Goal: Information Seeking & Learning: Learn about a topic

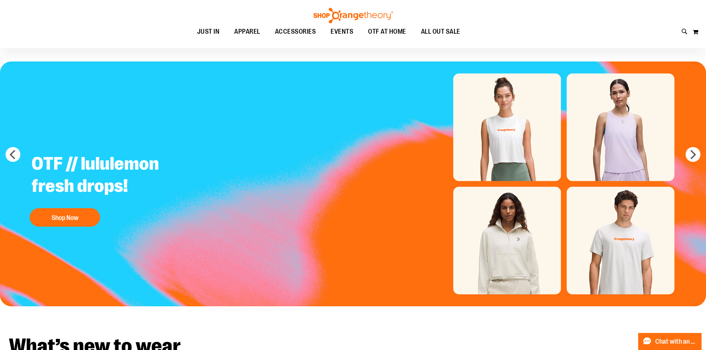
scroll to position [37, 0]
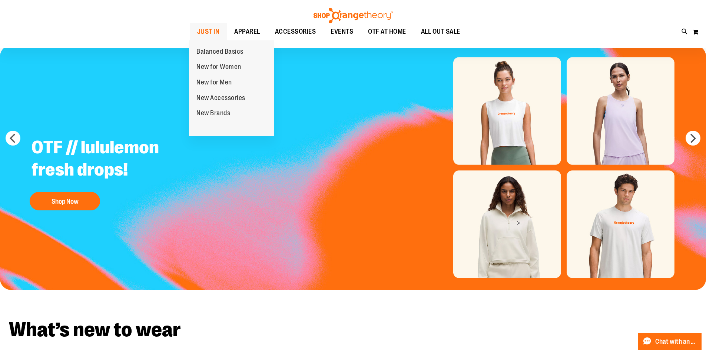
click at [214, 35] on span "JUST IN" at bounding box center [208, 31] width 23 height 17
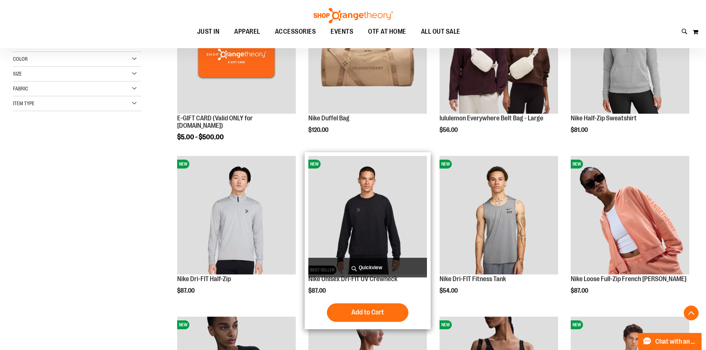
scroll to position [148, 0]
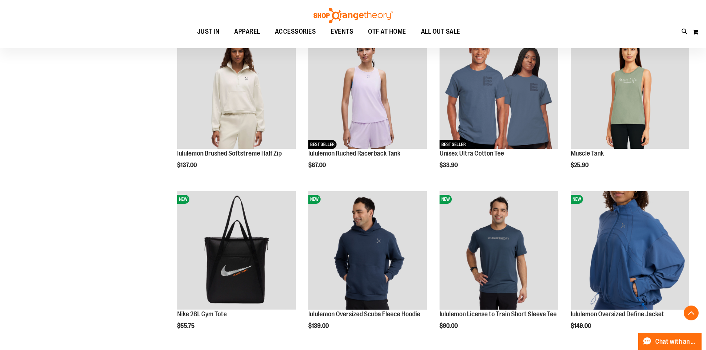
scroll to position [444, 0]
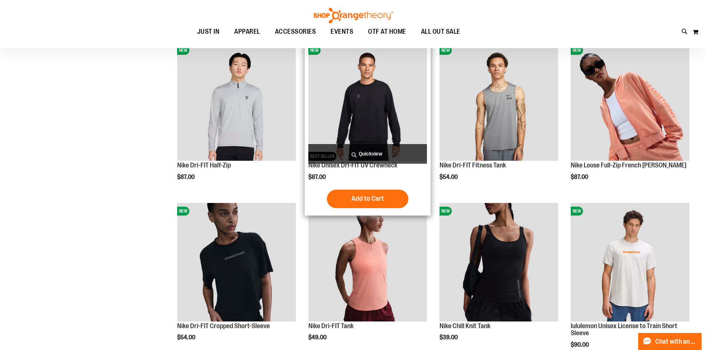
scroll to position [111, 0]
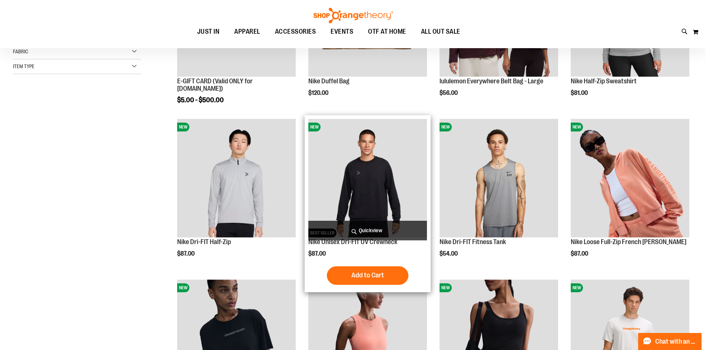
click at [399, 148] on img "product" at bounding box center [367, 178] width 119 height 119
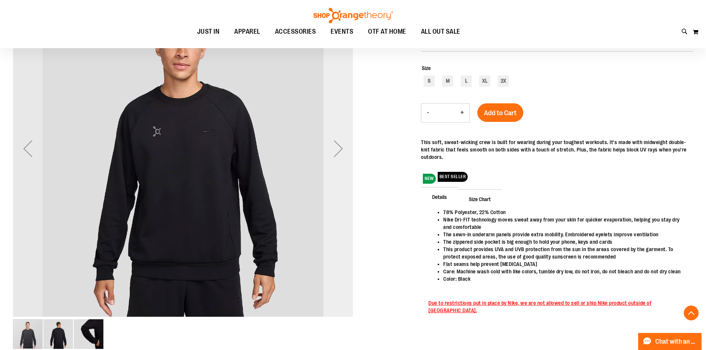
scroll to position [74, 0]
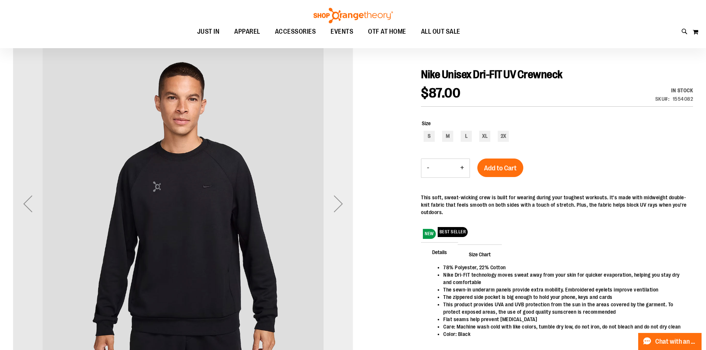
click at [343, 196] on div "Next" at bounding box center [338, 204] width 30 height 30
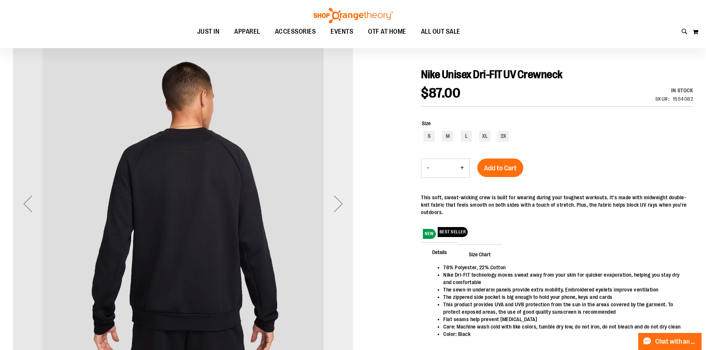
click at [347, 206] on div "Next" at bounding box center [338, 204] width 30 height 30
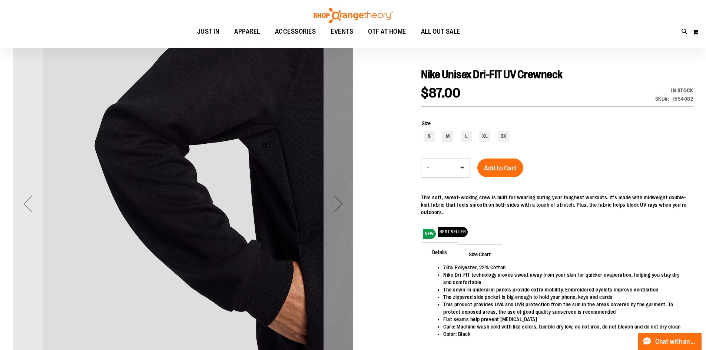
click at [347, 206] on div "Next" at bounding box center [338, 204] width 30 height 30
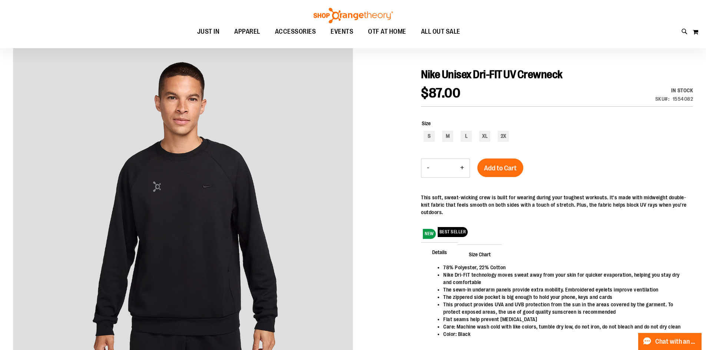
scroll to position [111, 0]
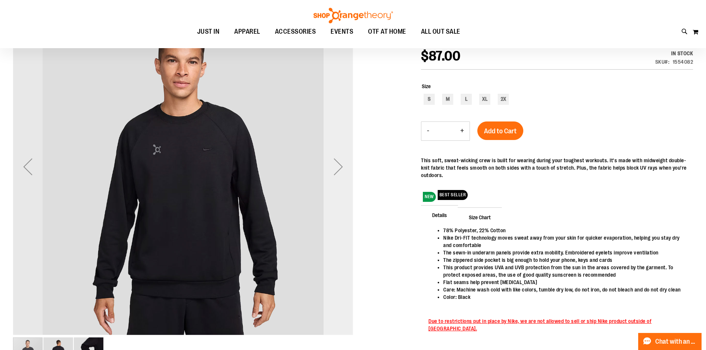
click at [342, 189] on div "Next" at bounding box center [338, 167] width 30 height 340
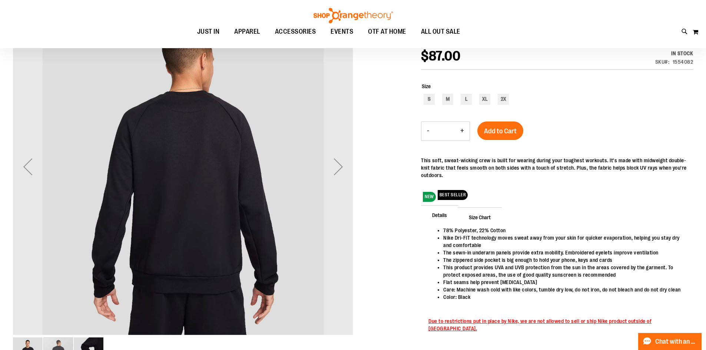
click at [61, 345] on div "carousel" at bounding box center [58, 352] width 30 height 30
click at [333, 169] on div "Next" at bounding box center [338, 167] width 30 height 30
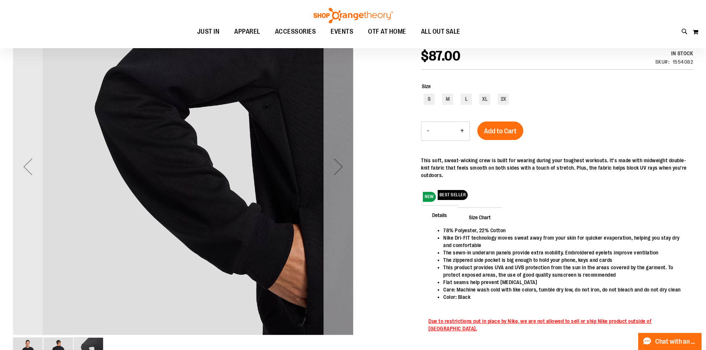
click at [333, 169] on div "Next" at bounding box center [338, 167] width 30 height 30
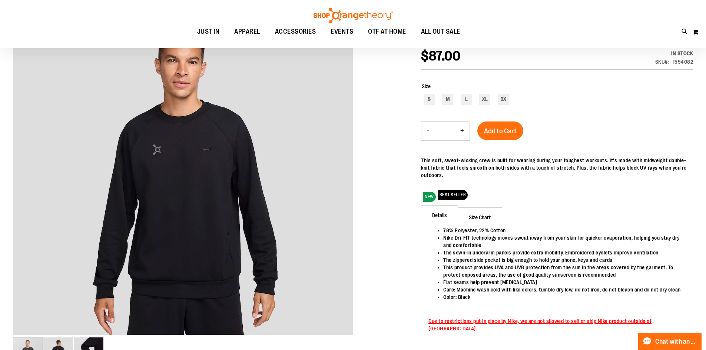
click at [469, 217] on span "Size Chart" at bounding box center [479, 216] width 44 height 19
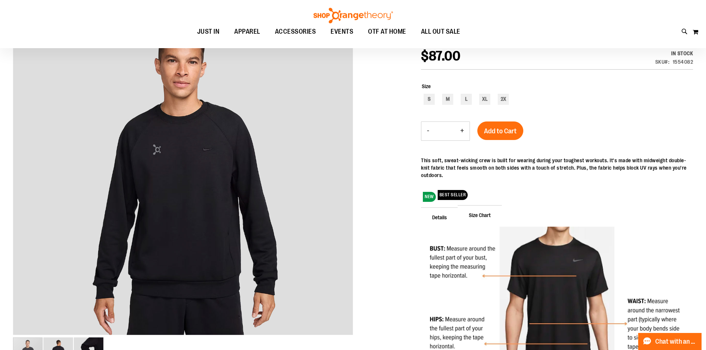
click at [473, 210] on span "Size Chart" at bounding box center [479, 214] width 44 height 19
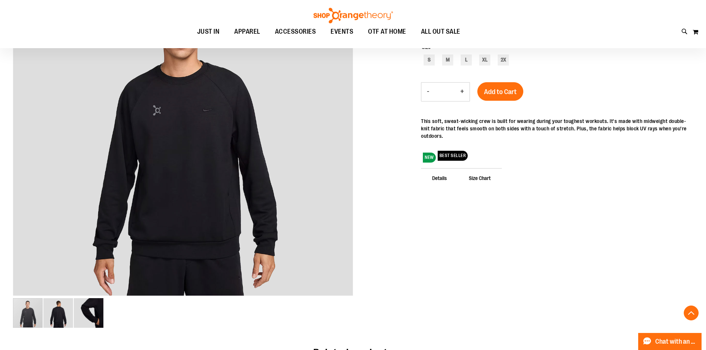
scroll to position [185, 0]
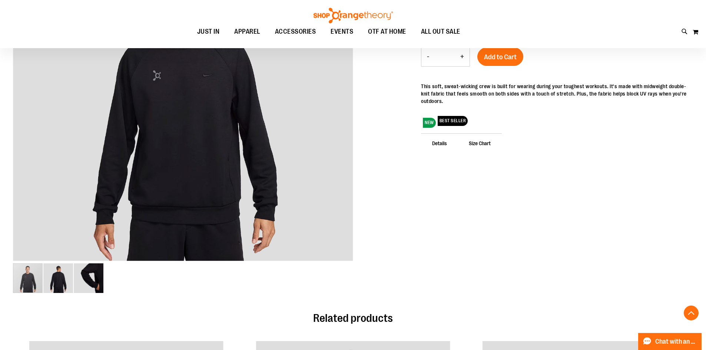
click at [437, 142] on span "Details" at bounding box center [439, 142] width 37 height 19
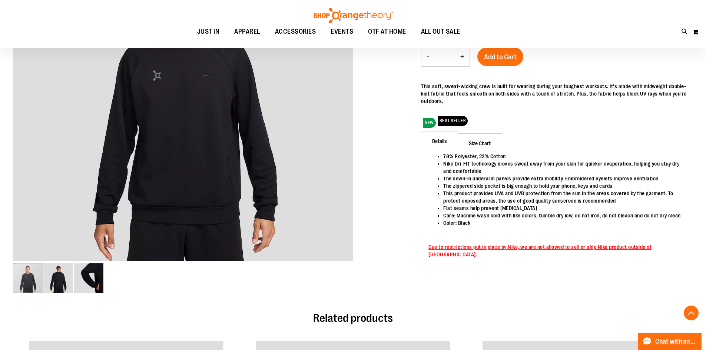
click at [469, 145] on span "Size Chart" at bounding box center [479, 142] width 44 height 19
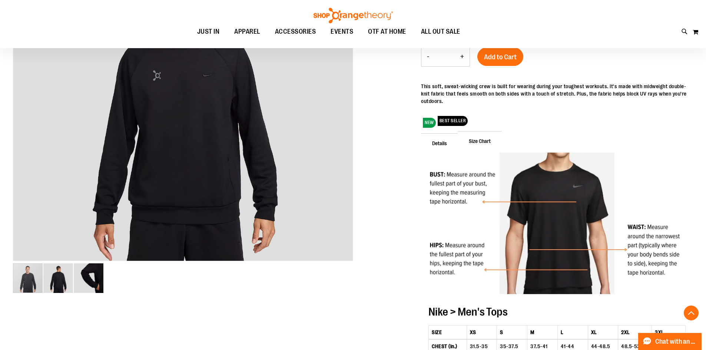
click at [448, 143] on span "Details" at bounding box center [439, 142] width 37 height 19
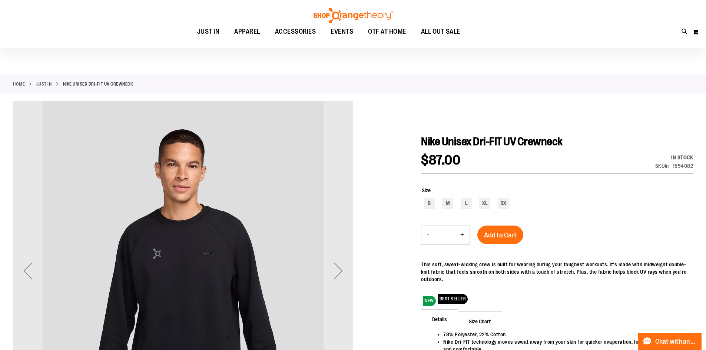
scroll to position [0, 0]
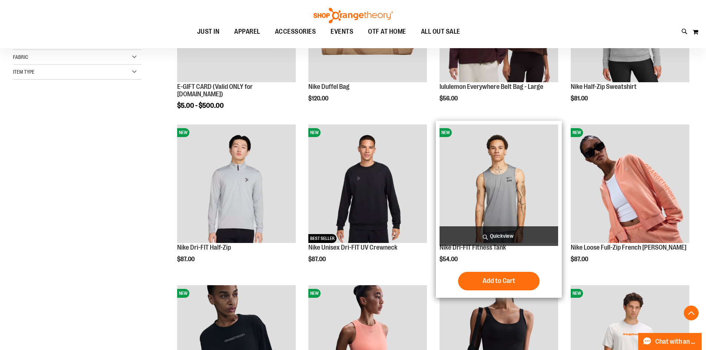
scroll to position [370, 0]
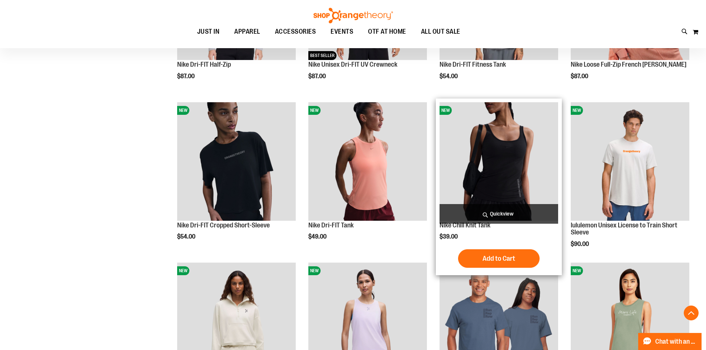
click at [480, 170] on img "product" at bounding box center [498, 161] width 119 height 119
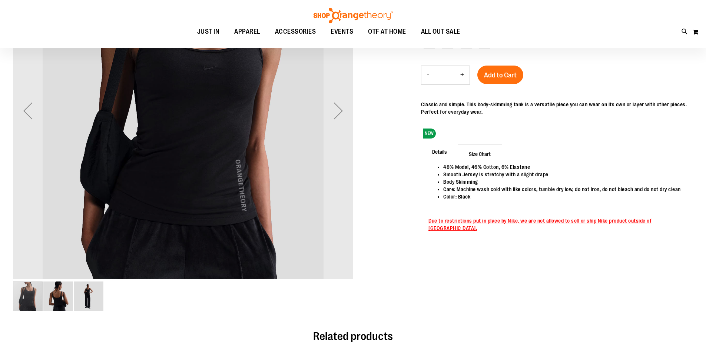
scroll to position [29, 0]
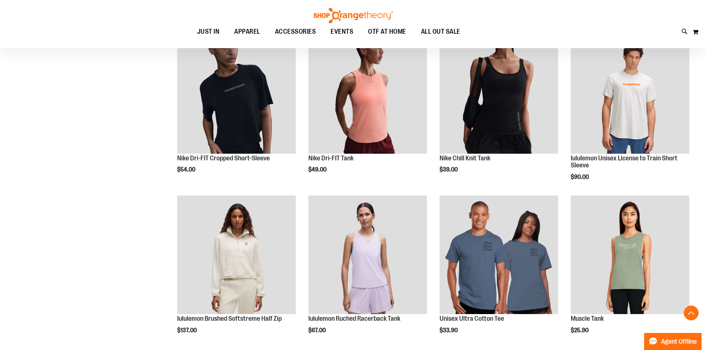
scroll to position [370, 0]
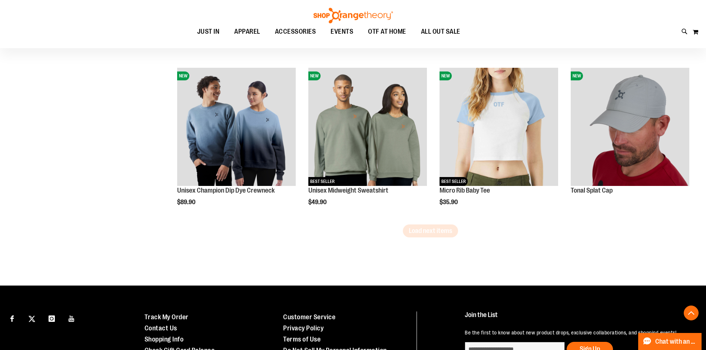
scroll to position [1407, 0]
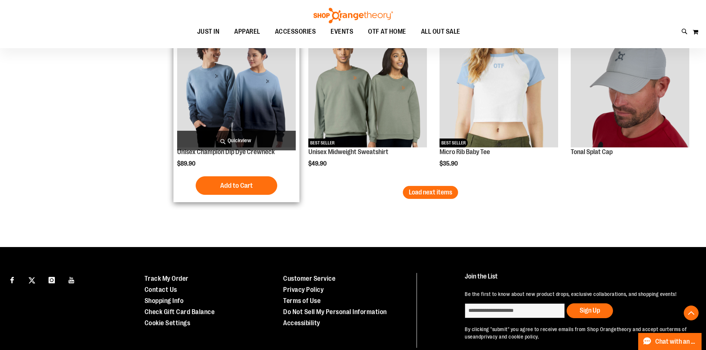
click at [227, 129] on img "product" at bounding box center [236, 88] width 119 height 119
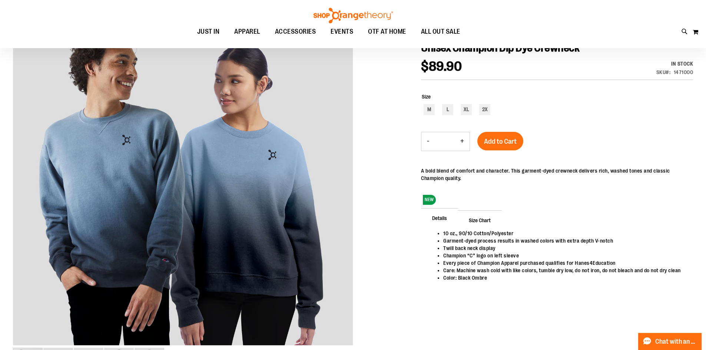
scroll to position [37, 0]
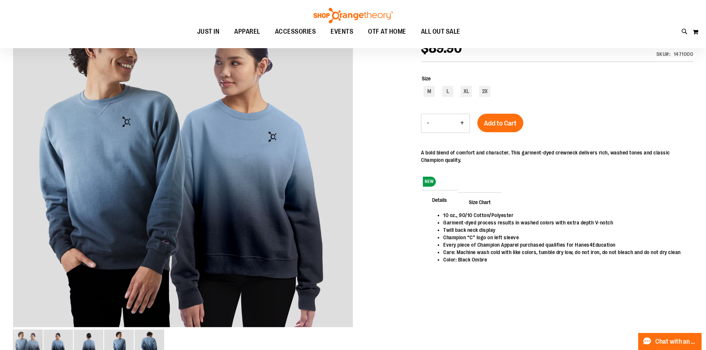
click at [476, 203] on span "Size Chart" at bounding box center [479, 201] width 44 height 19
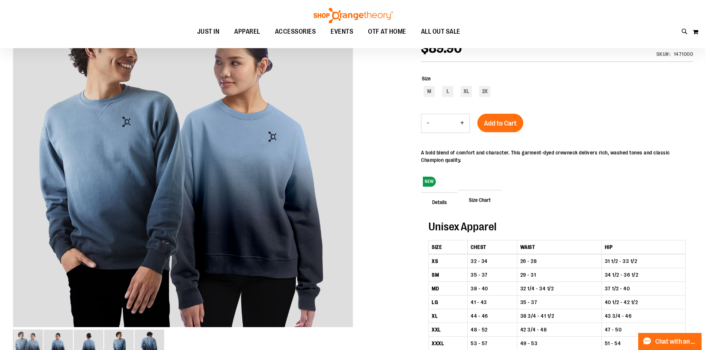
click at [449, 206] on span "Details" at bounding box center [439, 201] width 37 height 19
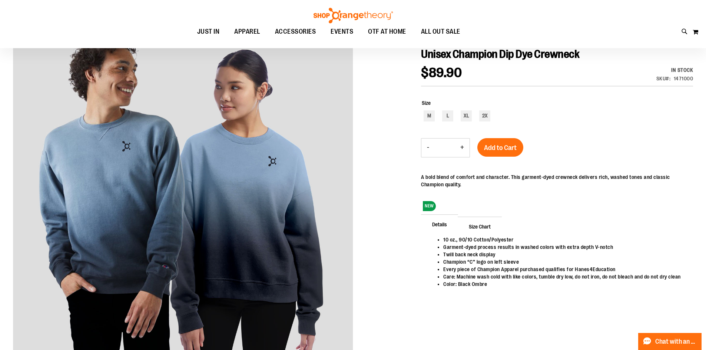
scroll to position [0, 0]
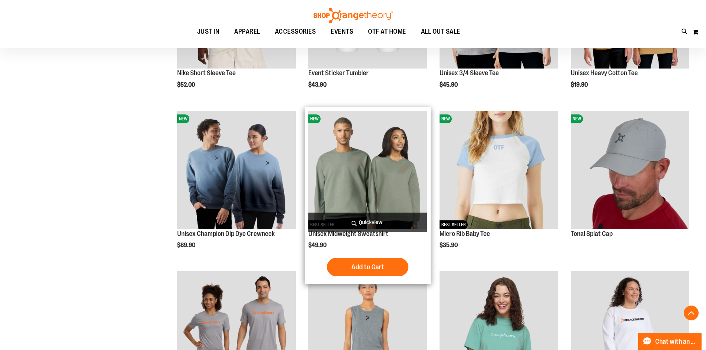
scroll to position [446, 0]
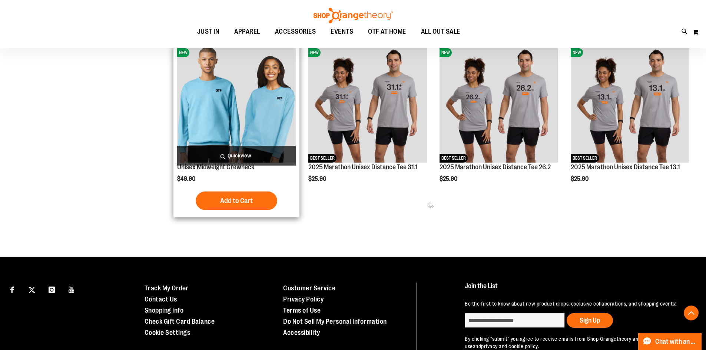
scroll to position [780, 0]
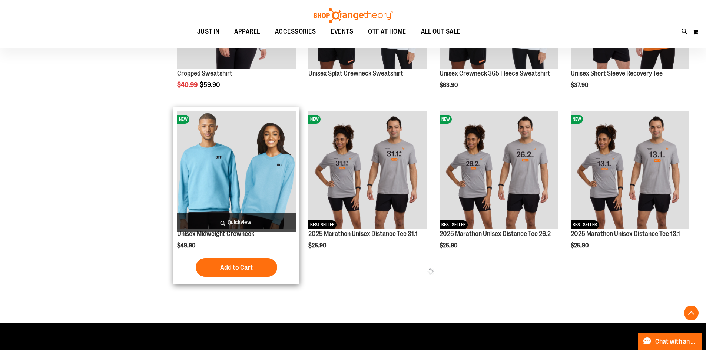
click at [226, 166] on img "product" at bounding box center [236, 170] width 119 height 119
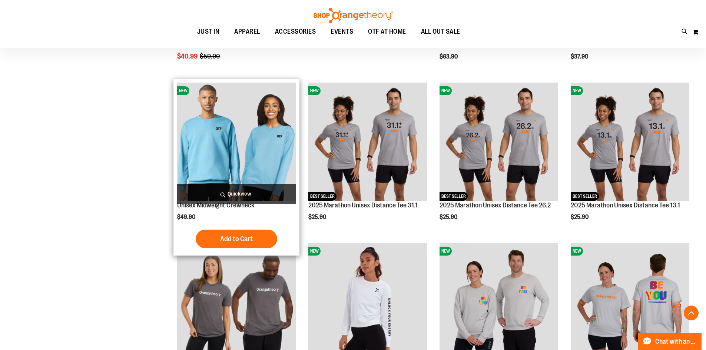
scroll to position [854, 0]
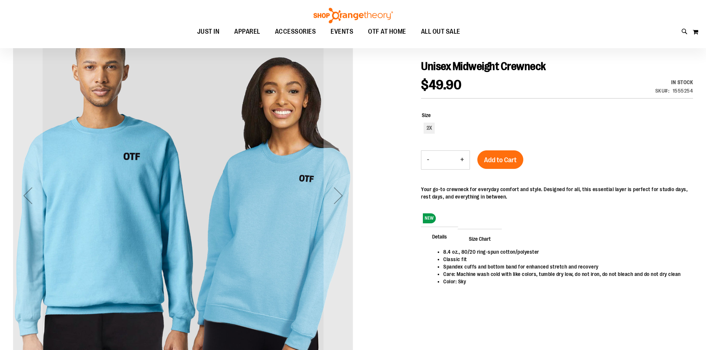
scroll to position [37, 0]
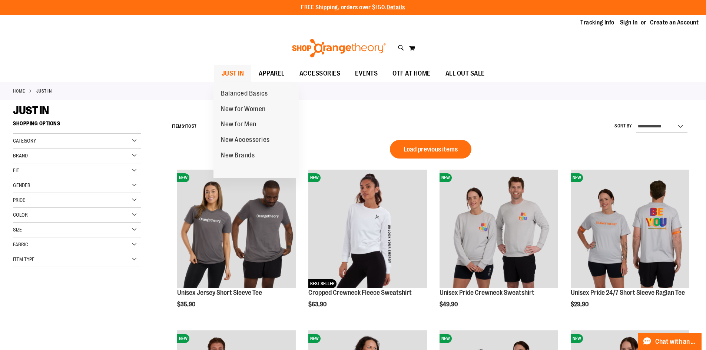
click at [234, 72] on span "JUST IN" at bounding box center [232, 73] width 23 height 17
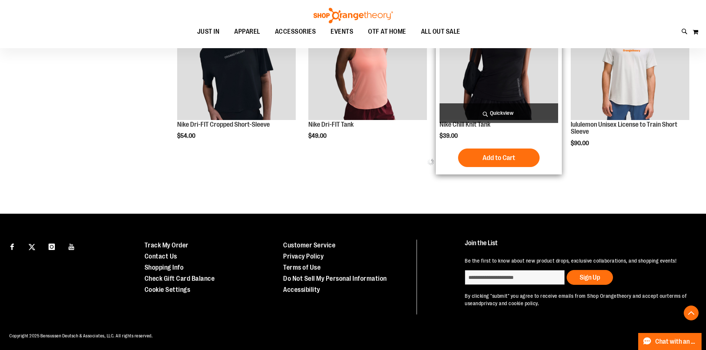
scroll to position [473, 0]
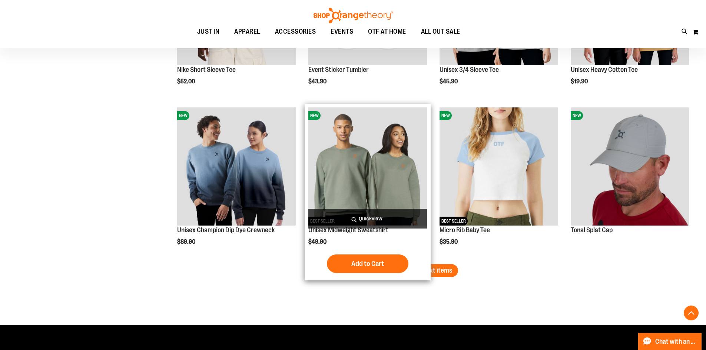
scroll to position [1362, 0]
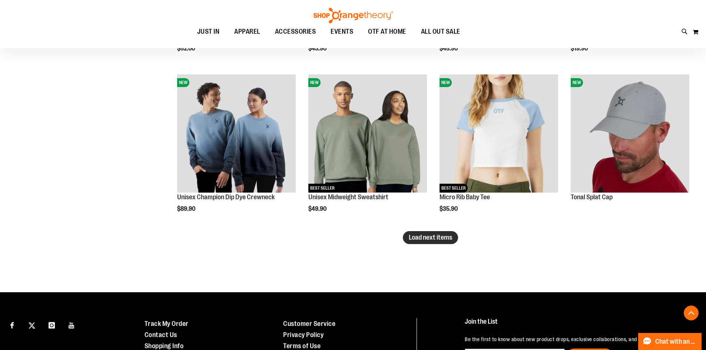
click at [430, 238] on span "Load next items" at bounding box center [430, 237] width 43 height 7
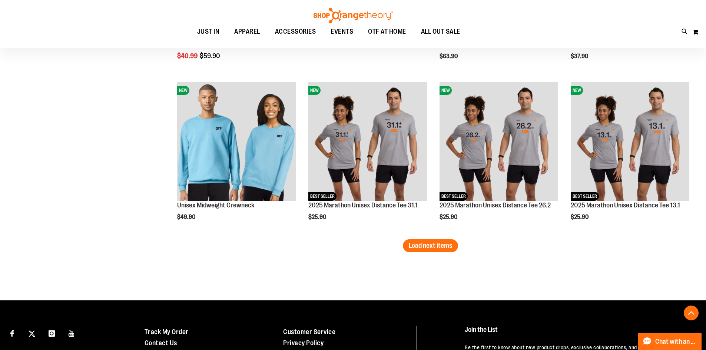
scroll to position [1880, 0]
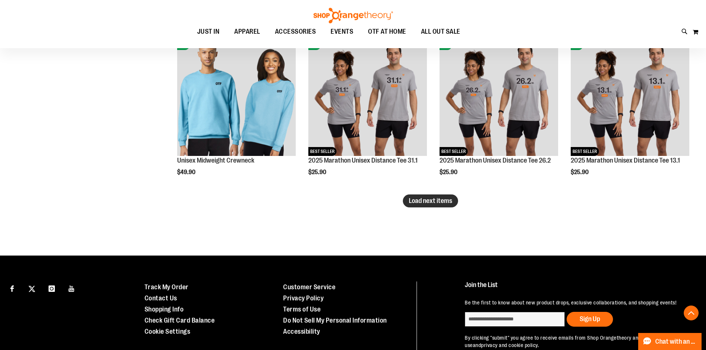
click at [429, 204] on span "Load next items" at bounding box center [430, 200] width 43 height 7
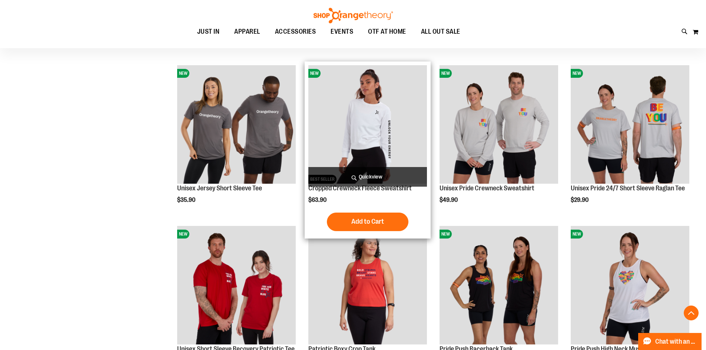
scroll to position [2102, 0]
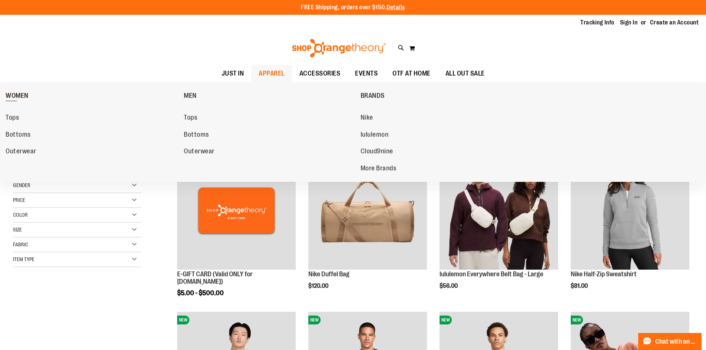
click at [12, 91] on link "WOMEN" at bounding box center [93, 95] width 174 height 19
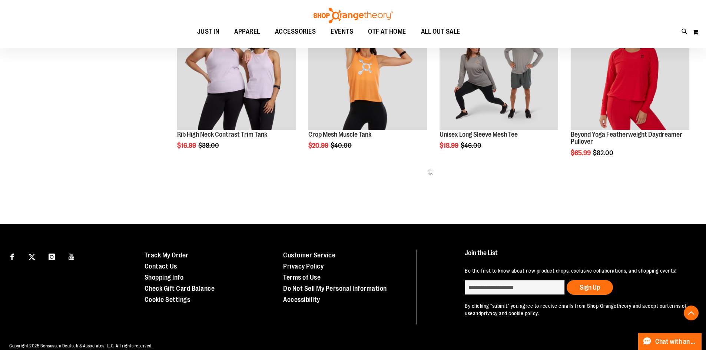
scroll to position [473, 0]
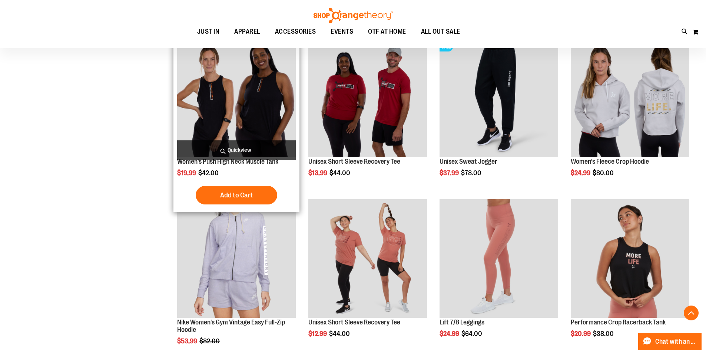
scroll to position [880, 0]
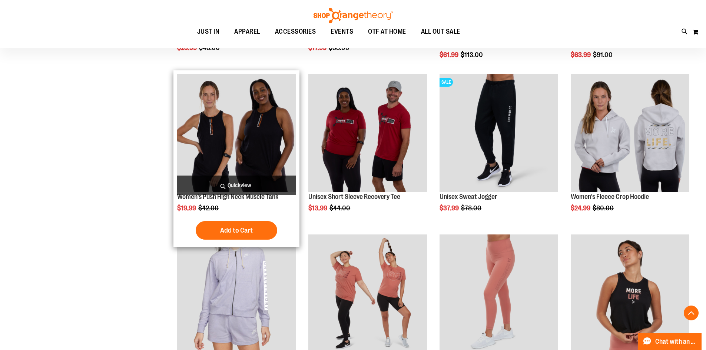
click at [263, 123] on img "product" at bounding box center [236, 133] width 119 height 119
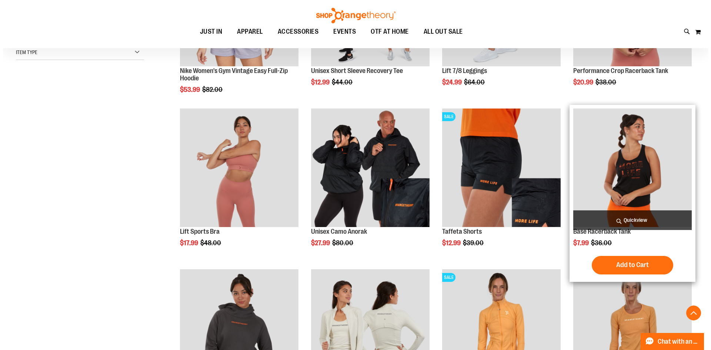
scroll to position [103, 0]
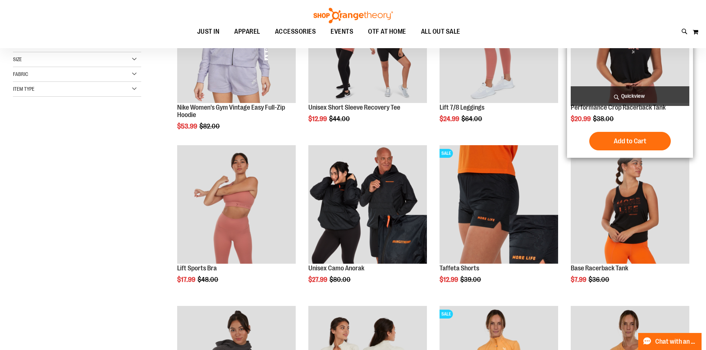
click at [643, 88] on span "Quickview" at bounding box center [629, 96] width 119 height 20
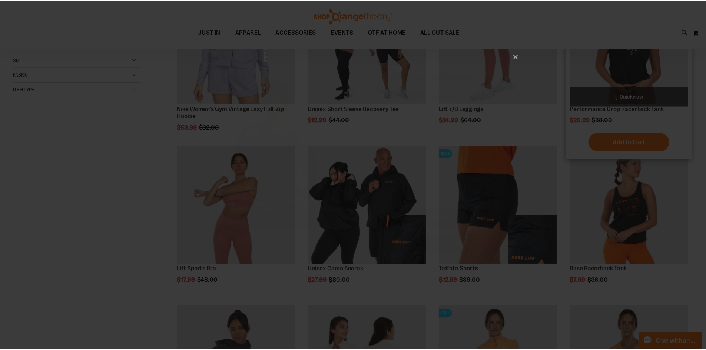
scroll to position [0, 0]
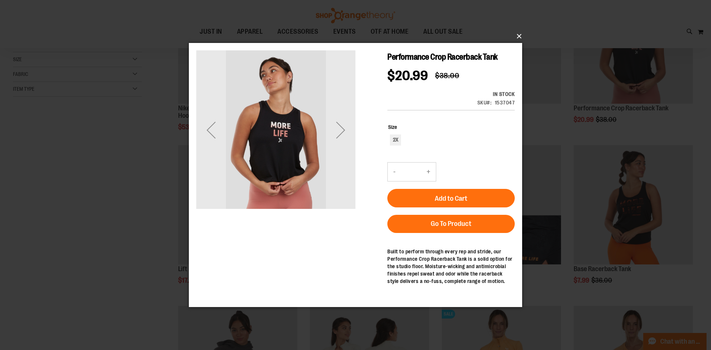
click at [516, 37] on button "×" at bounding box center [357, 36] width 333 height 16
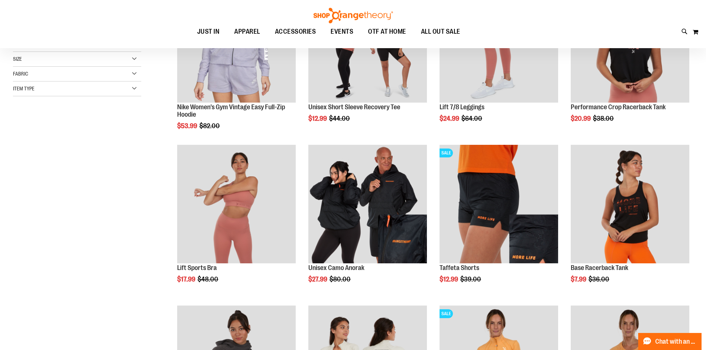
scroll to position [177, 0]
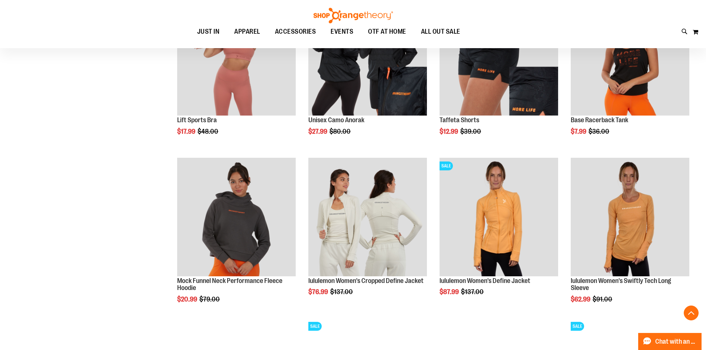
scroll to position [214, 0]
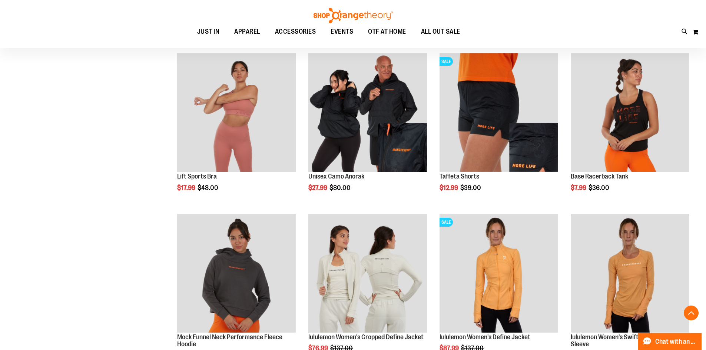
scroll to position [177, 0]
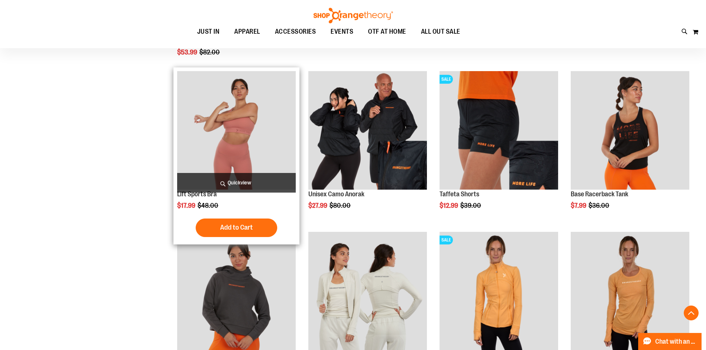
click at [213, 143] on img "product" at bounding box center [236, 130] width 119 height 119
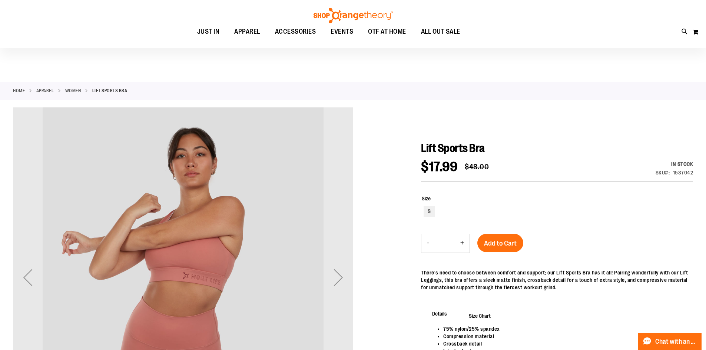
scroll to position [185, 0]
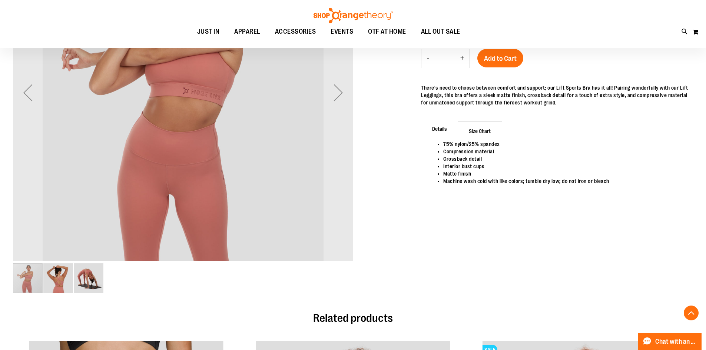
click at [72, 275] on img "image 2 of 3" at bounding box center [58, 278] width 30 height 30
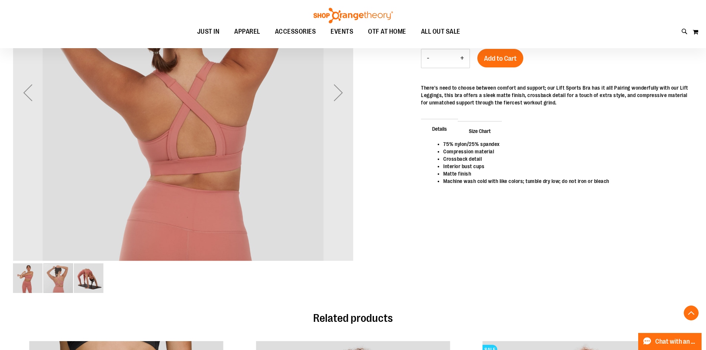
click at [64, 276] on div "carousel" at bounding box center [58, 278] width 30 height 30
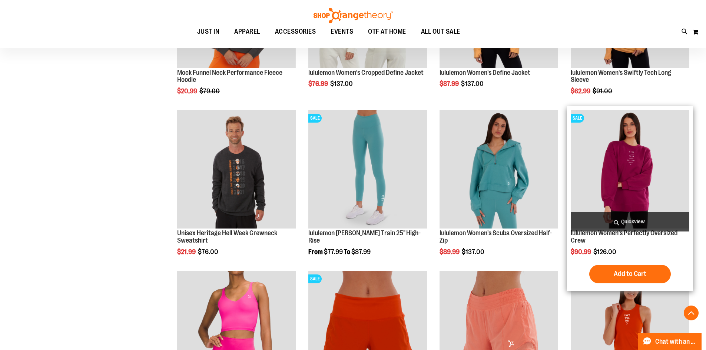
scroll to position [440, 0]
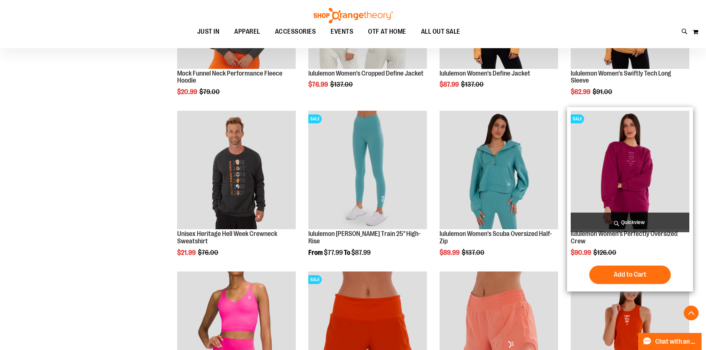
click at [634, 161] on img "product" at bounding box center [629, 170] width 119 height 119
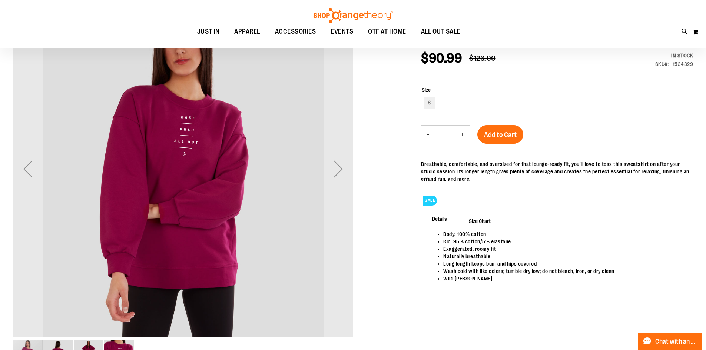
scroll to position [37, 0]
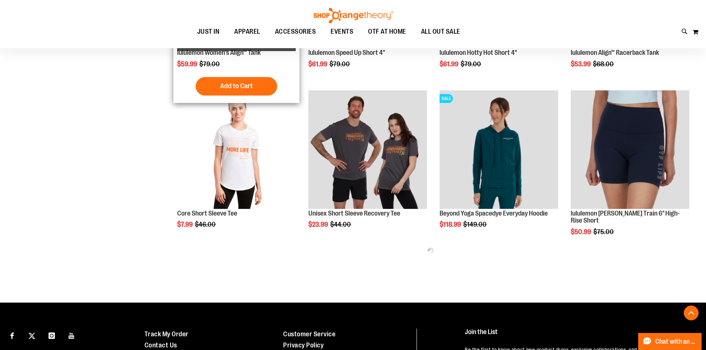
scroll to position [370, 0]
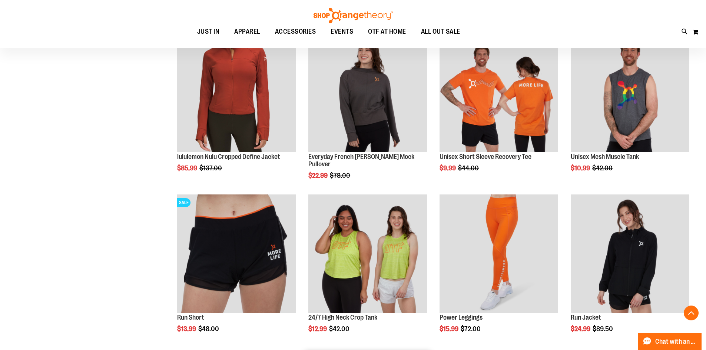
scroll to position [592, 0]
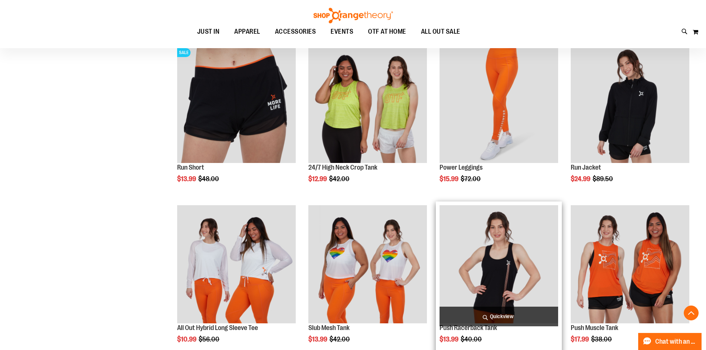
scroll to position [666, 0]
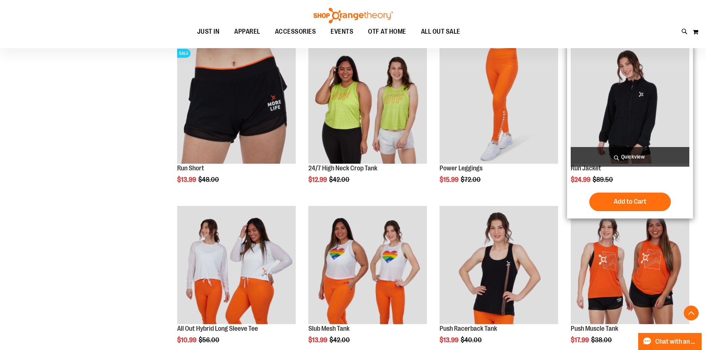
click at [637, 126] on img "product" at bounding box center [629, 104] width 119 height 119
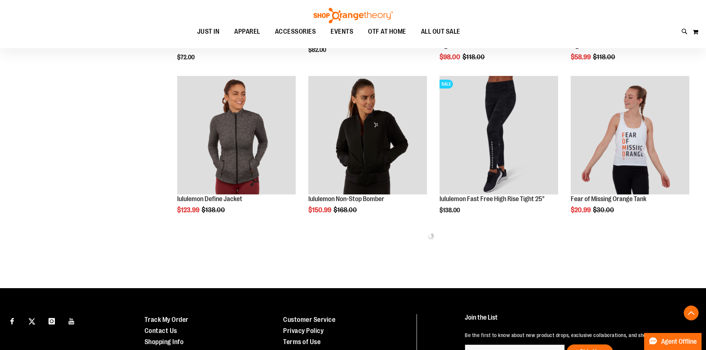
scroll to position [407, 0]
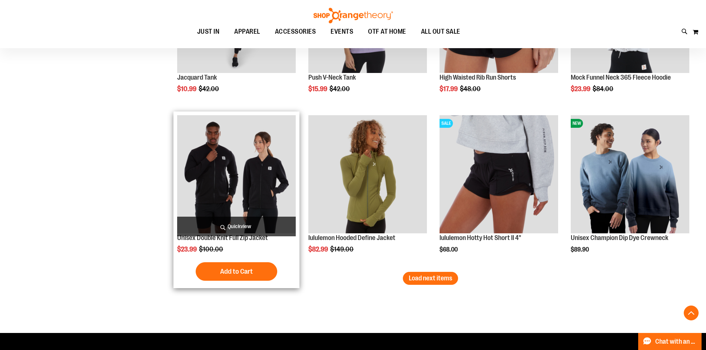
scroll to position [1259, 0]
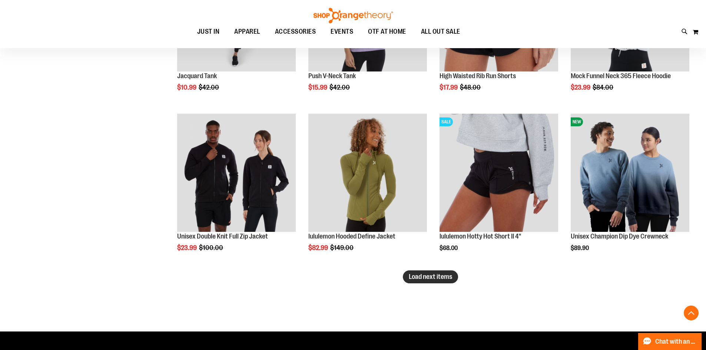
click at [424, 283] on button "Load next items" at bounding box center [430, 276] width 55 height 13
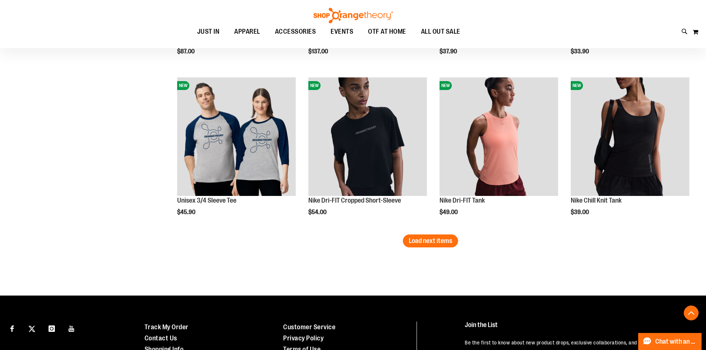
scroll to position [1778, 0]
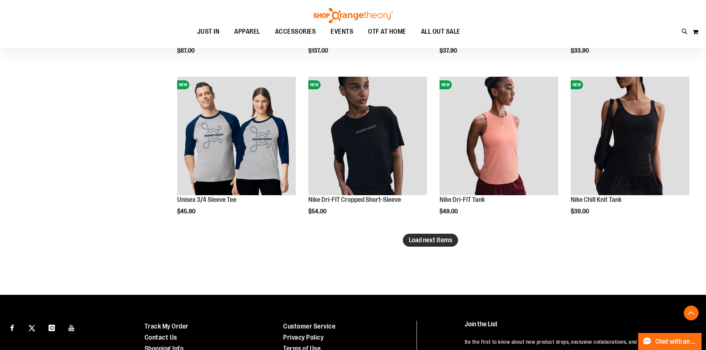
click at [420, 242] on span "Load next items" at bounding box center [430, 239] width 43 height 7
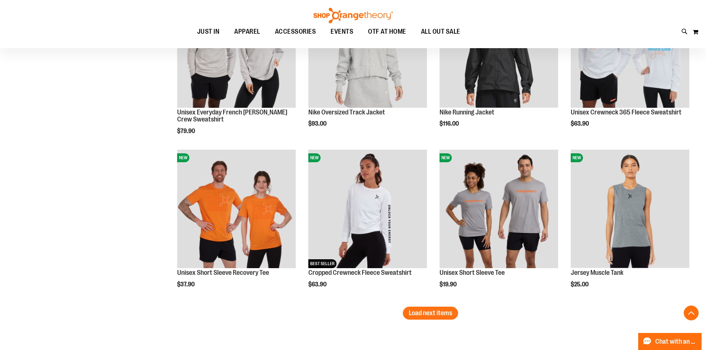
scroll to position [2222, 0]
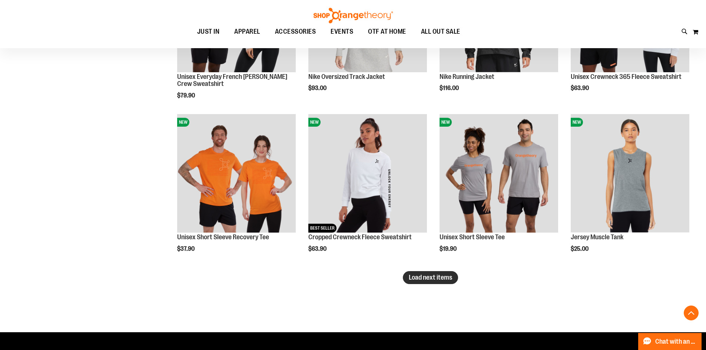
click at [442, 282] on button "Load next items" at bounding box center [430, 277] width 55 height 13
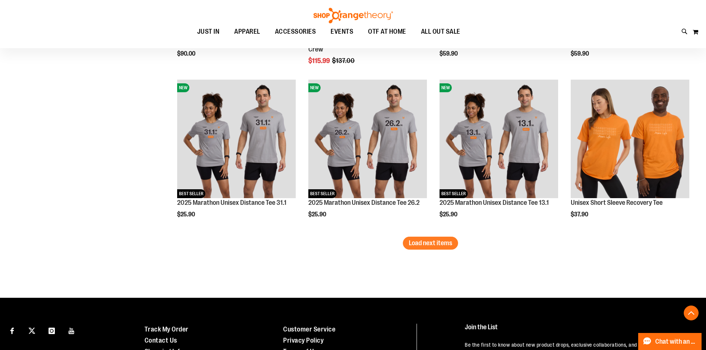
scroll to position [2741, 0]
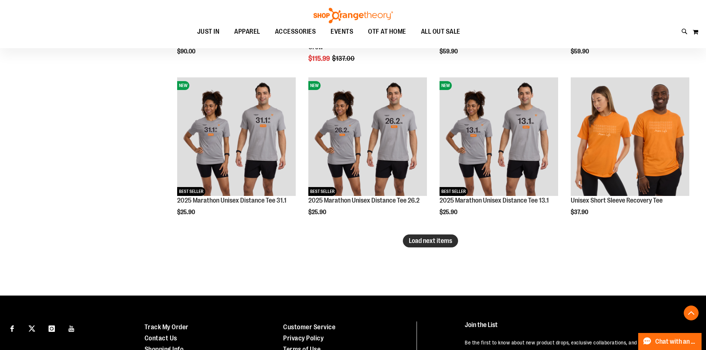
click at [415, 245] on button "Load next items" at bounding box center [430, 240] width 55 height 13
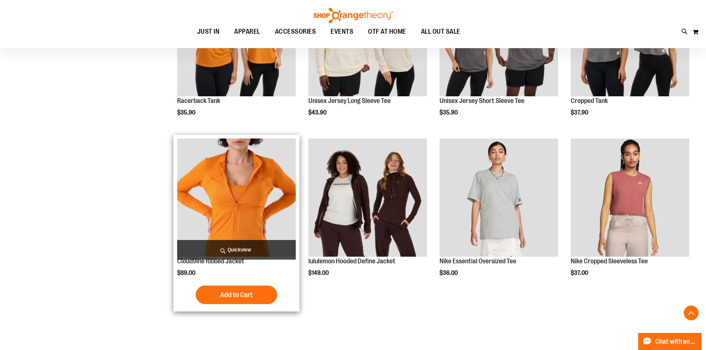
scroll to position [3037, 0]
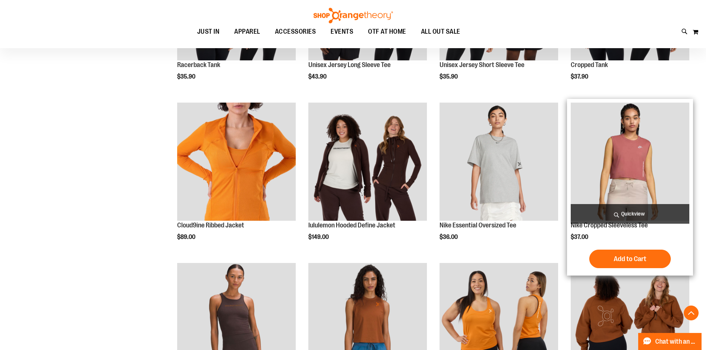
click at [641, 173] on img "product" at bounding box center [629, 162] width 119 height 119
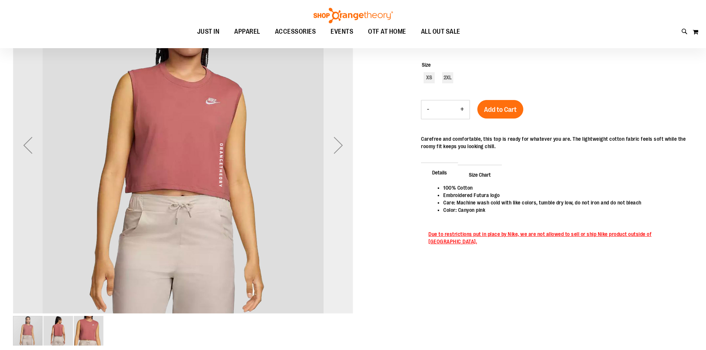
scroll to position [37, 0]
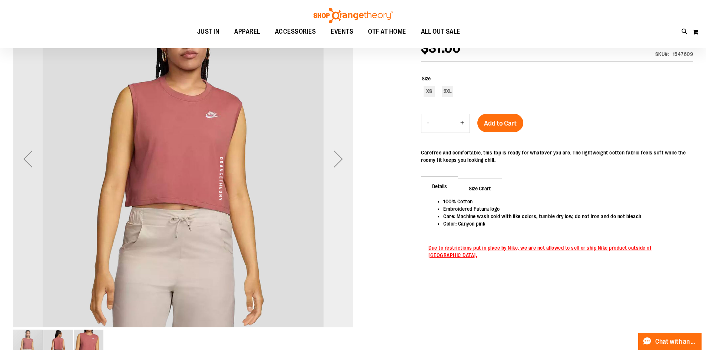
click at [335, 159] on div "Next" at bounding box center [338, 159] width 30 height 30
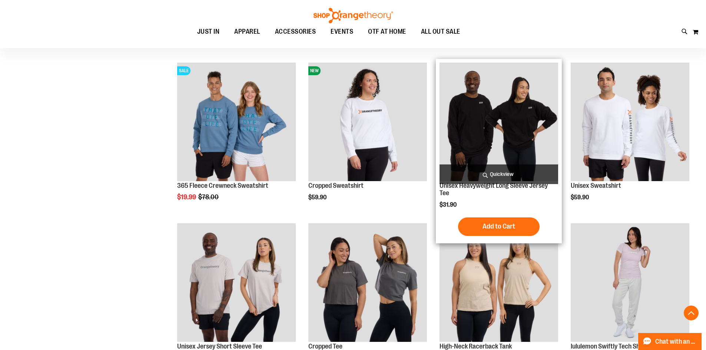
scroll to position [510, 0]
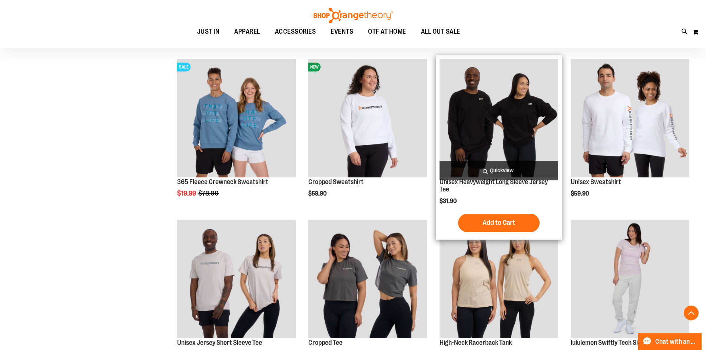
click at [495, 120] on img "product" at bounding box center [498, 118] width 119 height 119
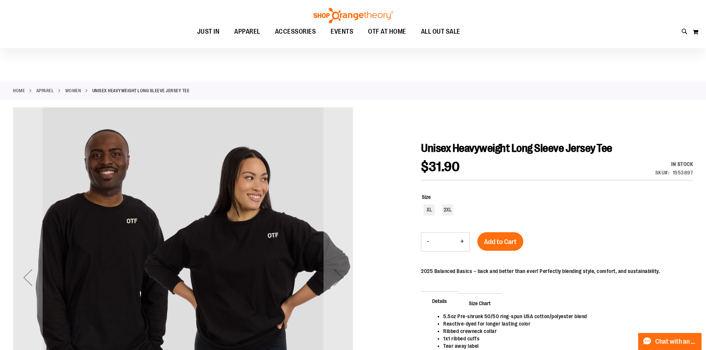
scroll to position [111, 0]
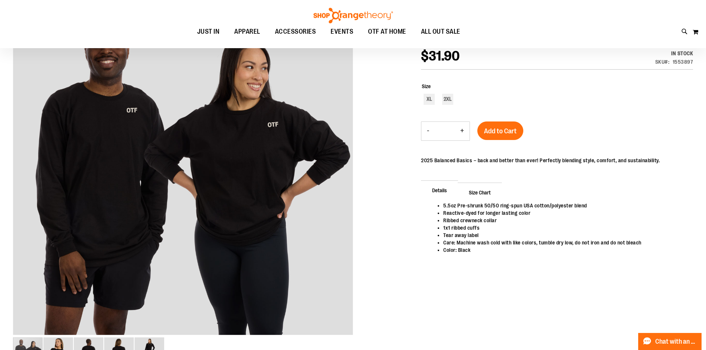
click at [353, 190] on div at bounding box center [353, 187] width 680 height 380
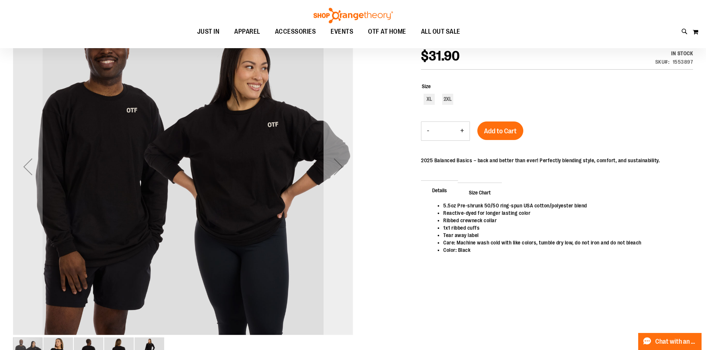
click at [340, 190] on div "Next" at bounding box center [338, 167] width 30 height 340
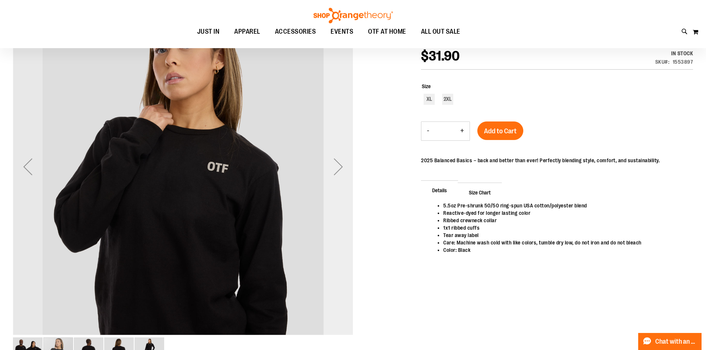
click at [340, 190] on div "Next" at bounding box center [338, 167] width 30 height 340
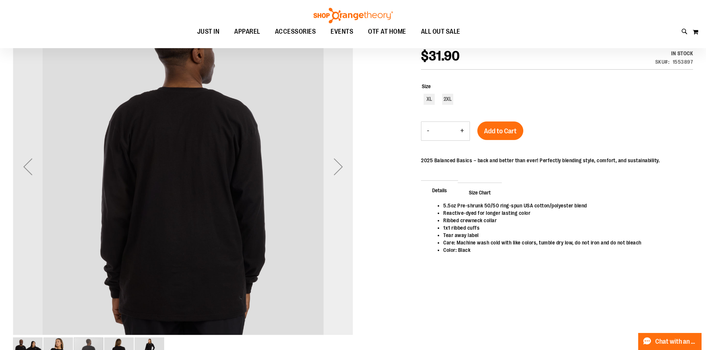
click at [340, 190] on div "Next" at bounding box center [338, 167] width 30 height 340
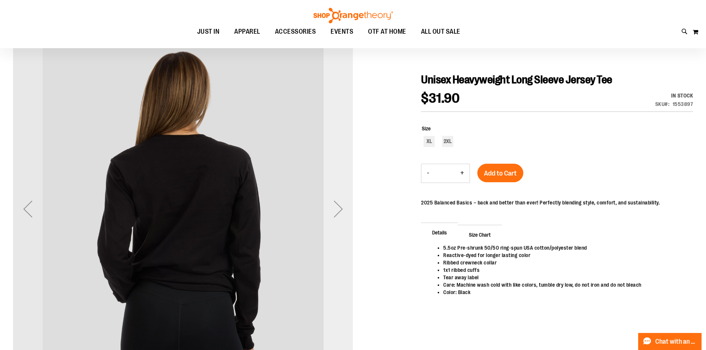
scroll to position [37, 0]
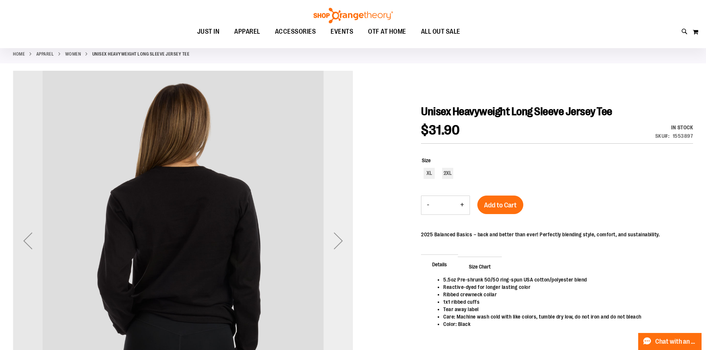
click at [330, 201] on div "Next" at bounding box center [338, 241] width 30 height 340
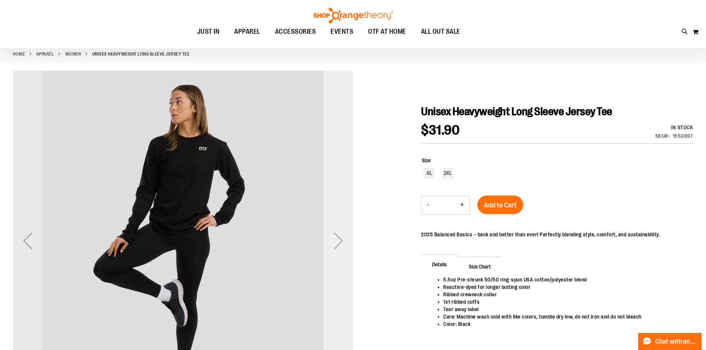
click at [333, 198] on div "Next" at bounding box center [338, 241] width 30 height 340
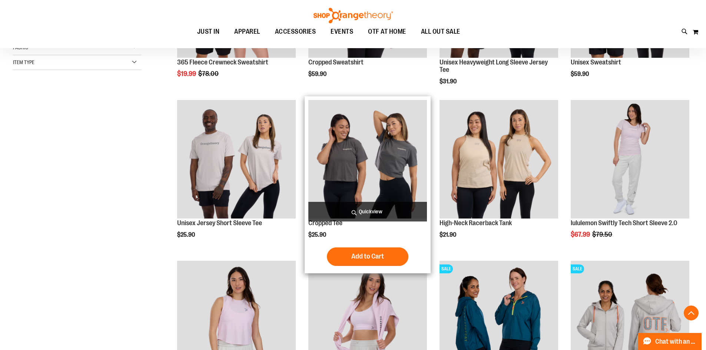
scroll to position [131, 0]
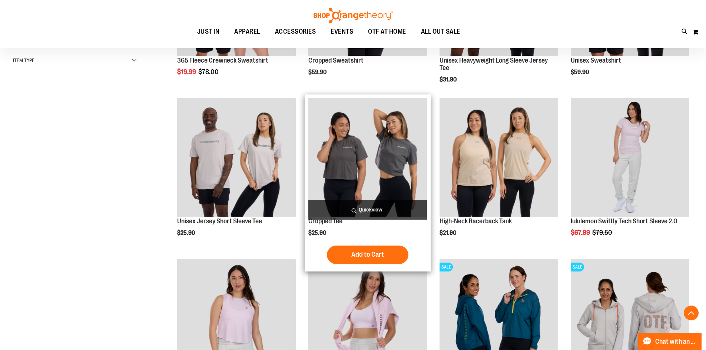
click at [338, 171] on img "product" at bounding box center [367, 157] width 119 height 119
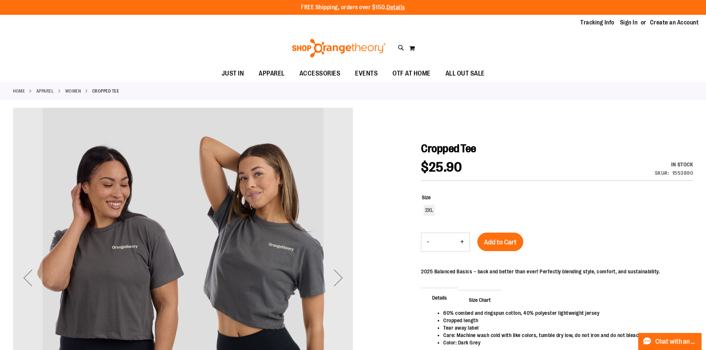
click at [332, 172] on div "Next" at bounding box center [338, 278] width 30 height 340
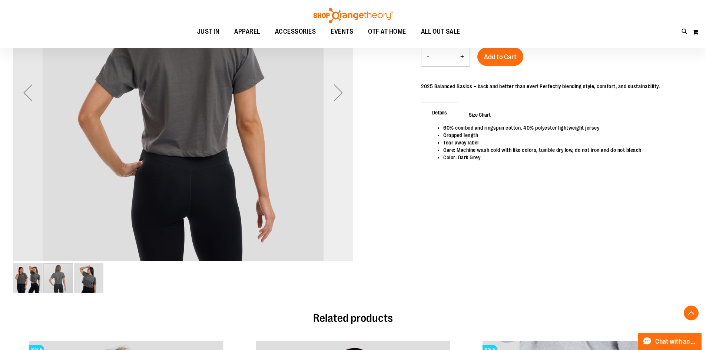
click at [342, 217] on div "Next" at bounding box center [338, 93] width 30 height 340
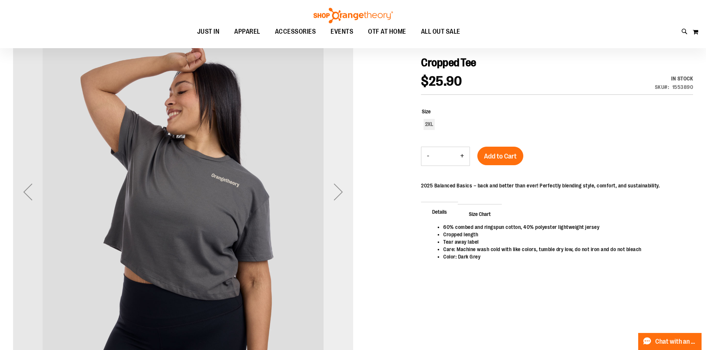
scroll to position [74, 0]
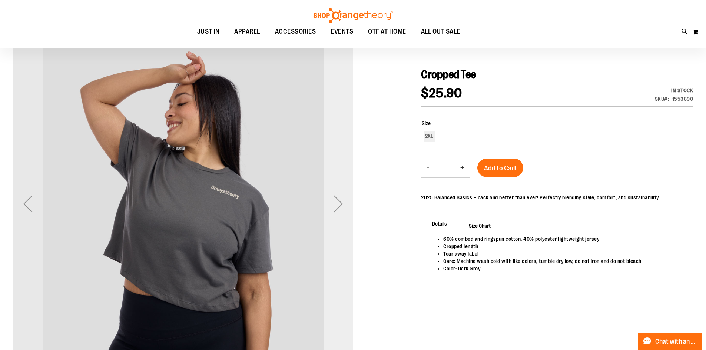
click at [342, 217] on div "Next" at bounding box center [338, 204] width 30 height 30
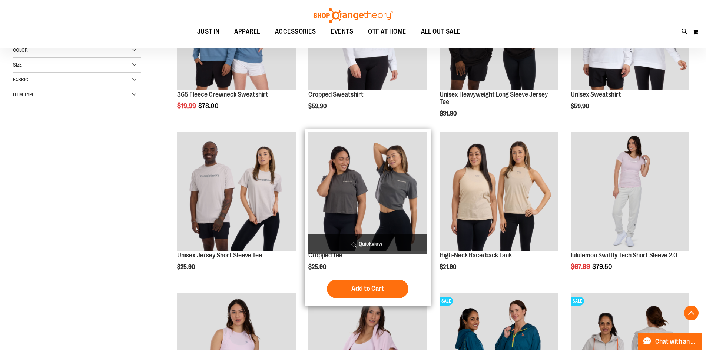
scroll to position [216, 0]
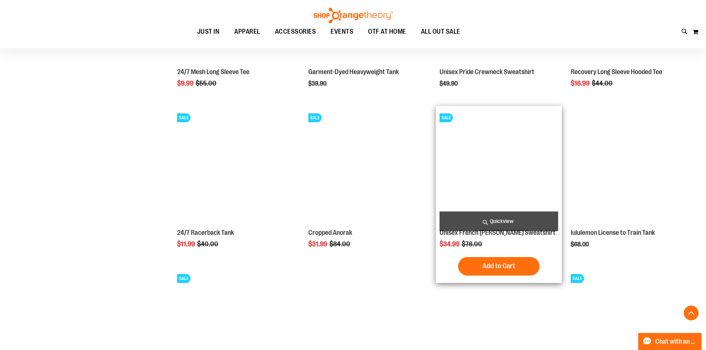
scroll to position [698, 0]
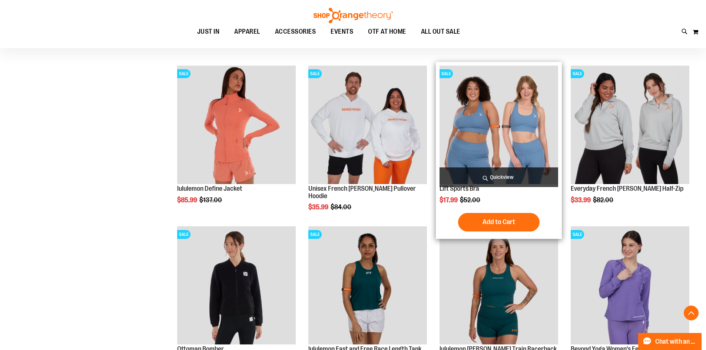
scroll to position [1177, 0]
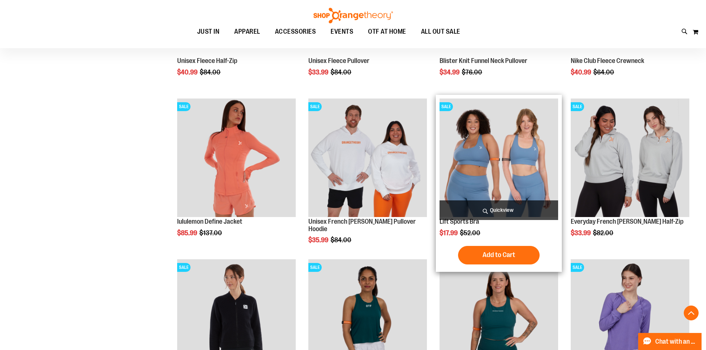
click at [486, 174] on img "product" at bounding box center [498, 158] width 119 height 119
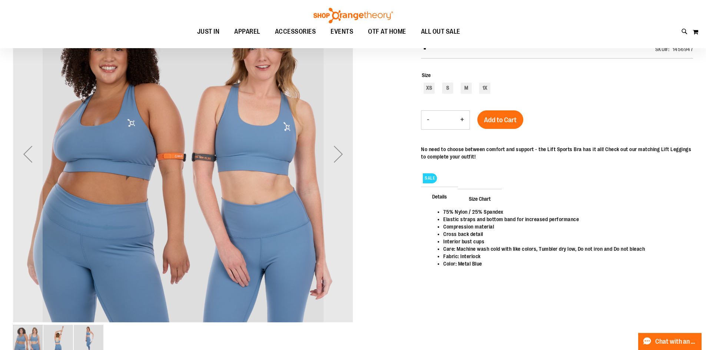
scroll to position [111, 0]
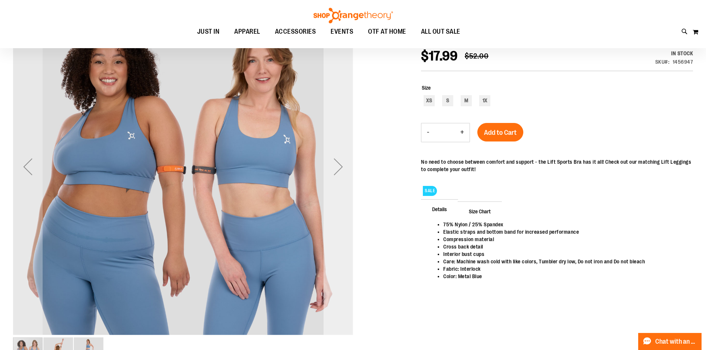
click at [332, 179] on div "Next" at bounding box center [338, 167] width 30 height 30
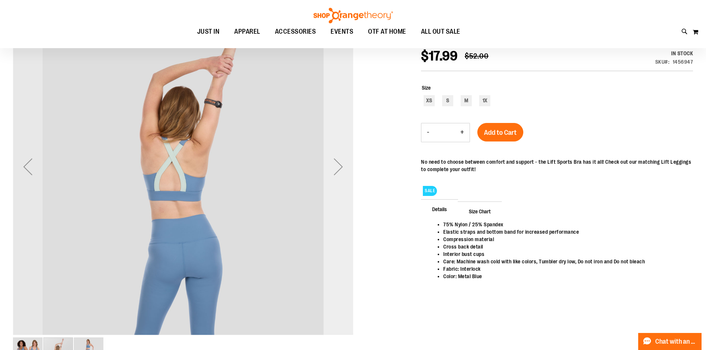
click at [332, 179] on div "Next" at bounding box center [338, 167] width 30 height 30
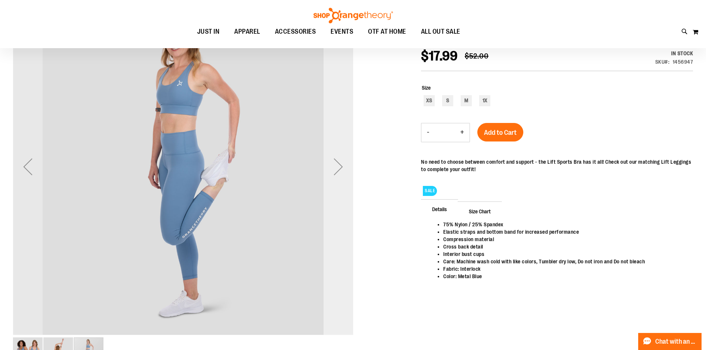
click at [332, 179] on div "Next" at bounding box center [338, 167] width 30 height 30
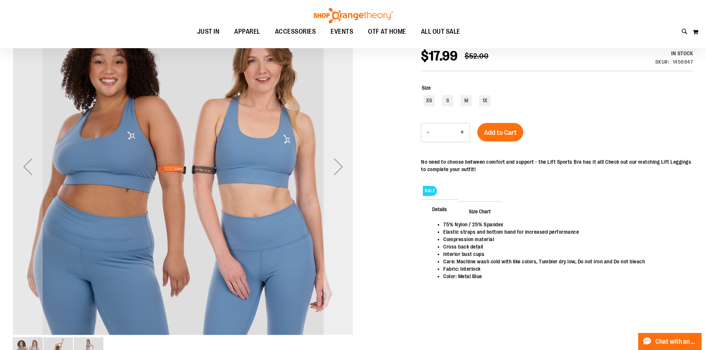
click at [332, 179] on div "Next" at bounding box center [338, 167] width 30 height 30
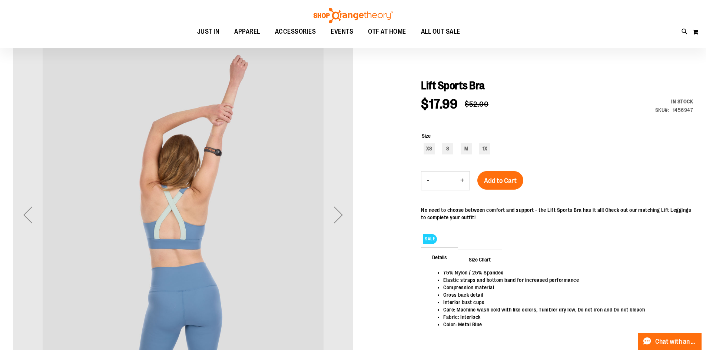
scroll to position [74, 0]
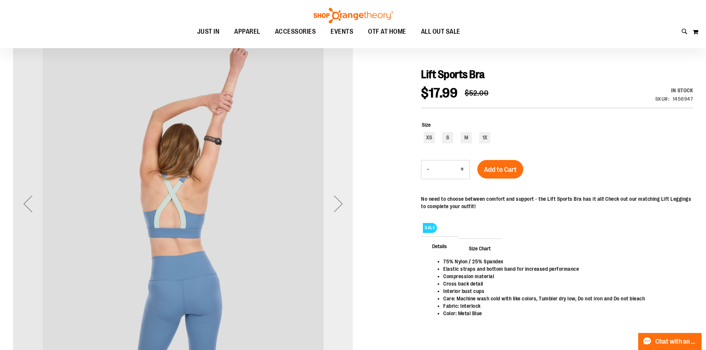
click at [331, 226] on div "Next" at bounding box center [338, 204] width 30 height 340
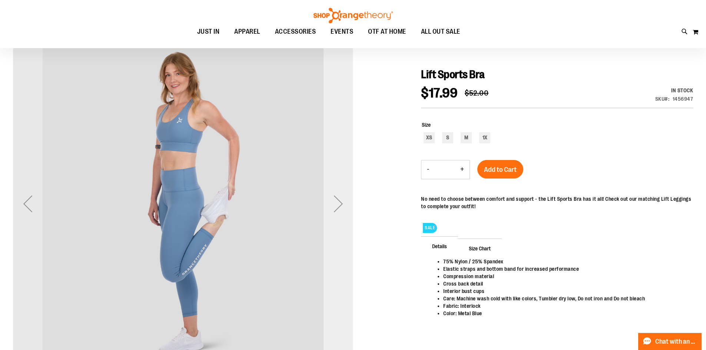
click at [331, 226] on div "Next" at bounding box center [338, 204] width 30 height 340
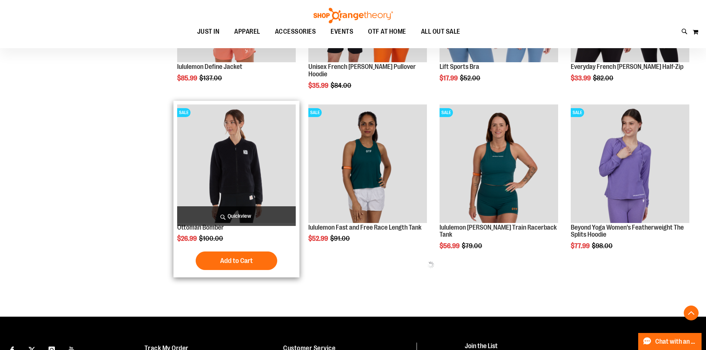
scroll to position [333, 0]
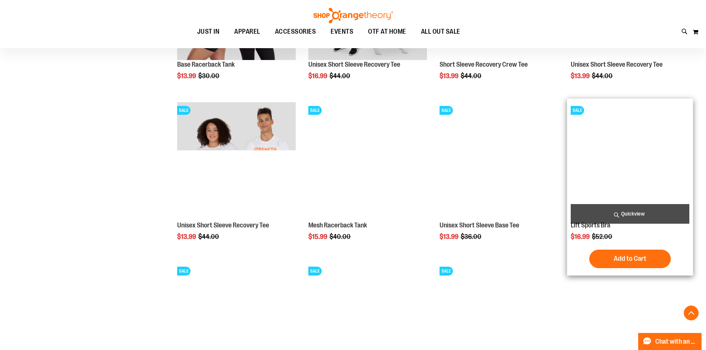
scroll to position [1111, 0]
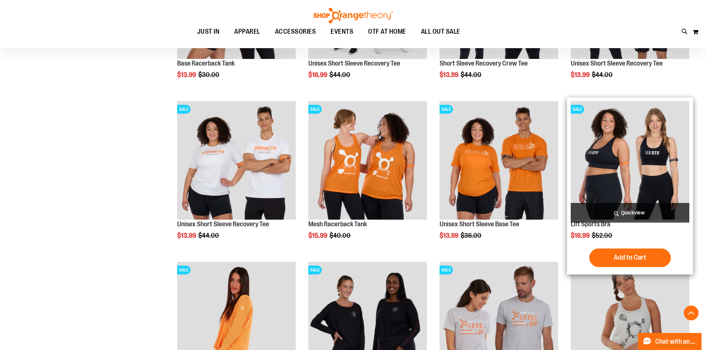
click at [622, 175] on img "product" at bounding box center [629, 160] width 119 height 119
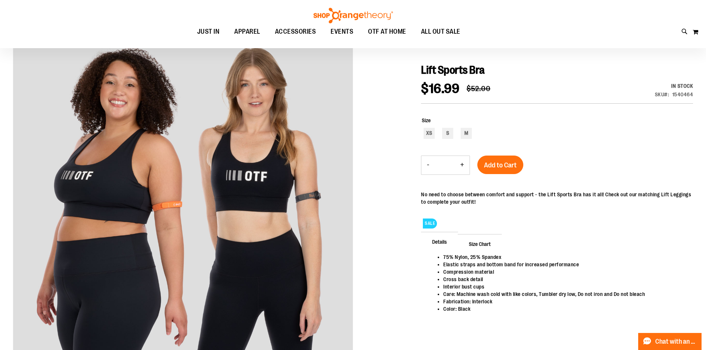
scroll to position [37, 0]
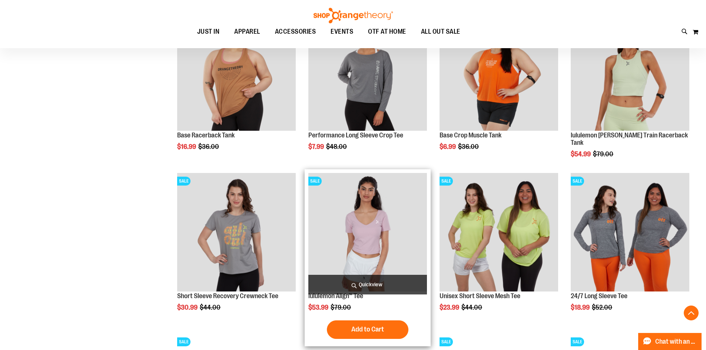
scroll to position [639, 0]
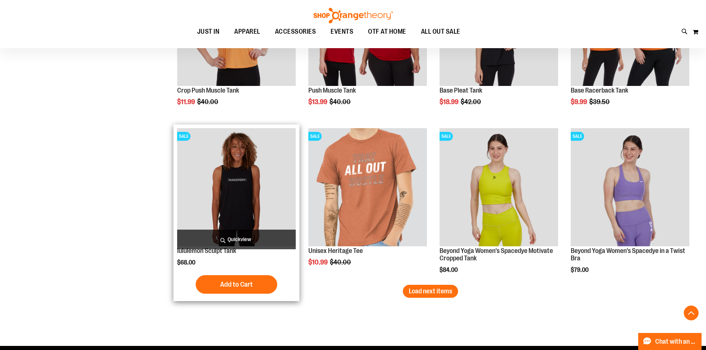
scroll to position [1343, 0]
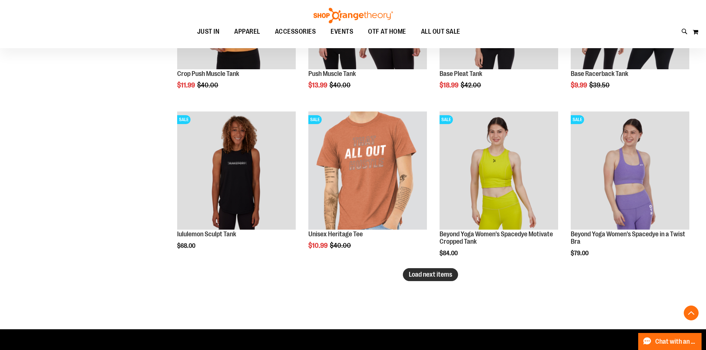
click at [447, 273] on span "Load next items" at bounding box center [430, 274] width 43 height 7
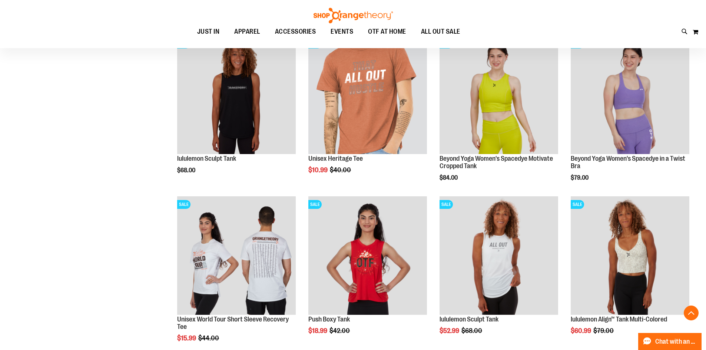
scroll to position [1491, 0]
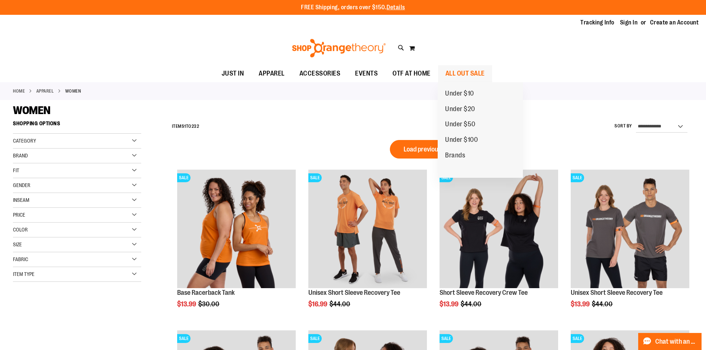
click at [463, 69] on span "ALL OUT SALE" at bounding box center [464, 73] width 39 height 17
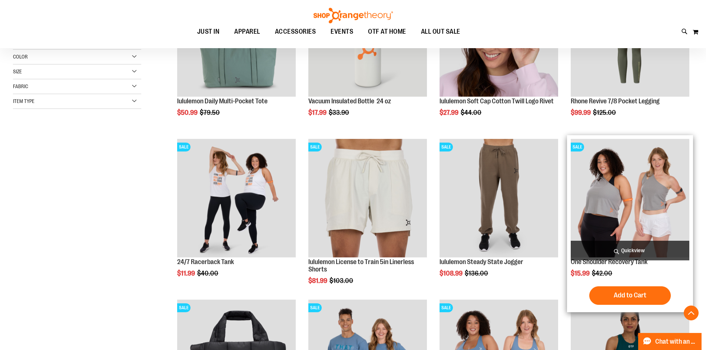
scroll to position [185, 0]
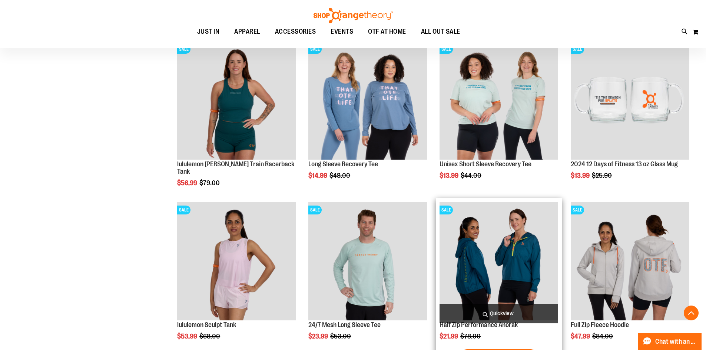
scroll to position [695, 0]
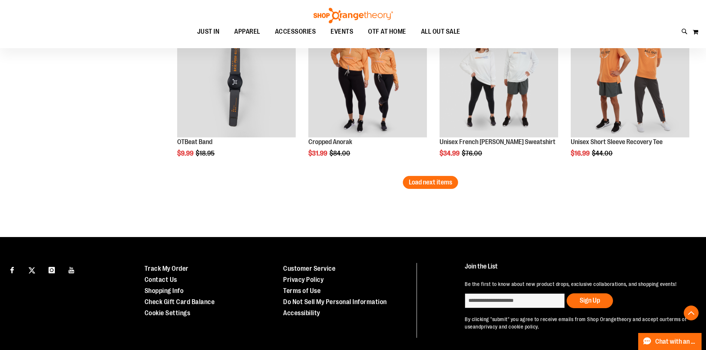
scroll to position [1436, 0]
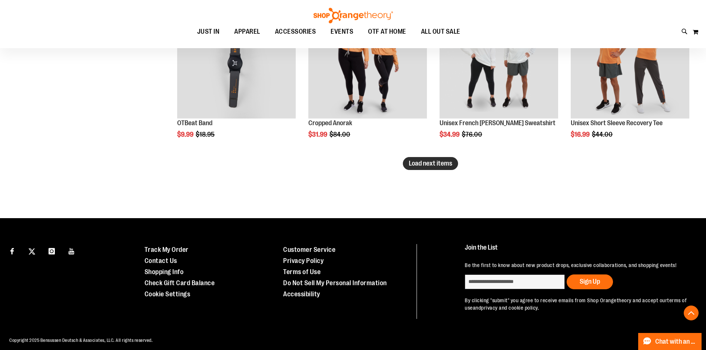
click at [431, 167] on button "Load next items" at bounding box center [430, 163] width 55 height 13
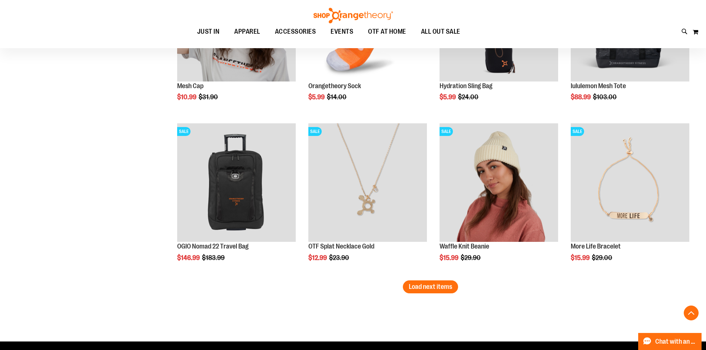
scroll to position [1806, 0]
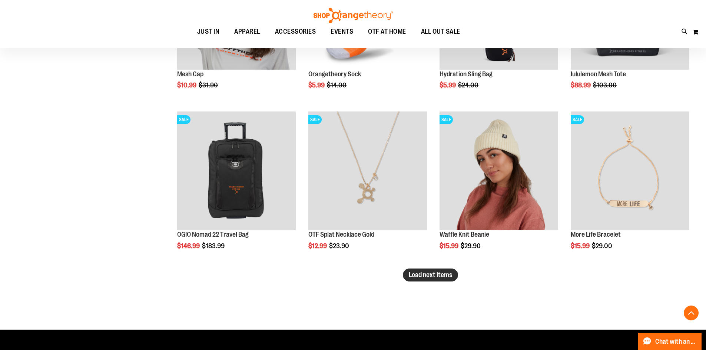
click at [448, 275] on span "Load next items" at bounding box center [430, 274] width 43 height 7
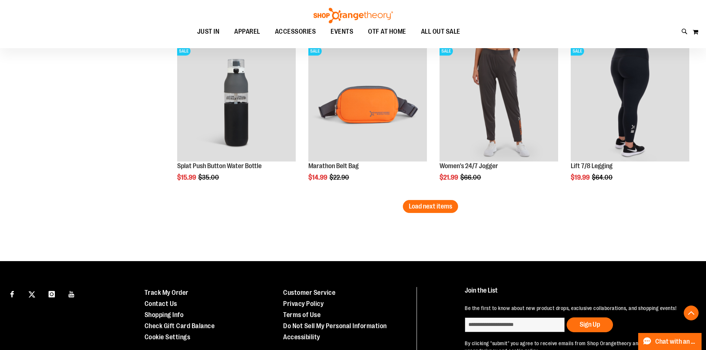
scroll to position [2362, 0]
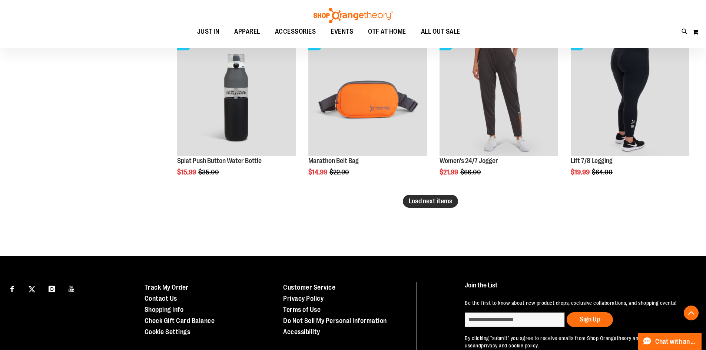
click at [429, 205] on span "Load next items" at bounding box center [430, 200] width 43 height 7
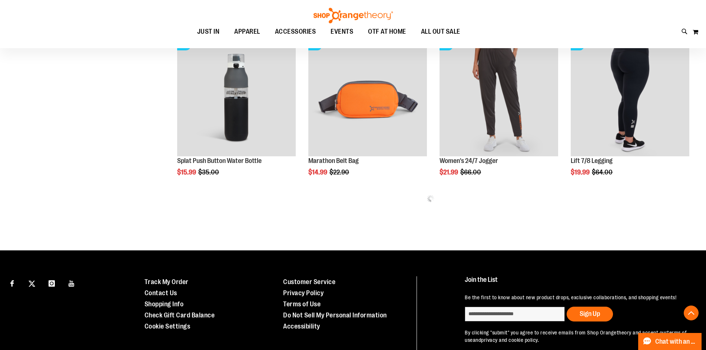
scroll to position [2325, 0]
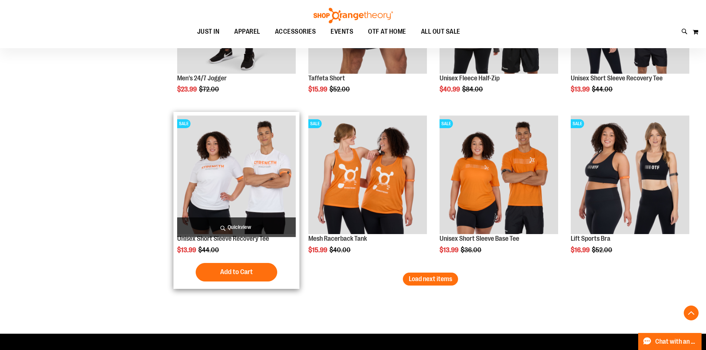
scroll to position [2769, 0]
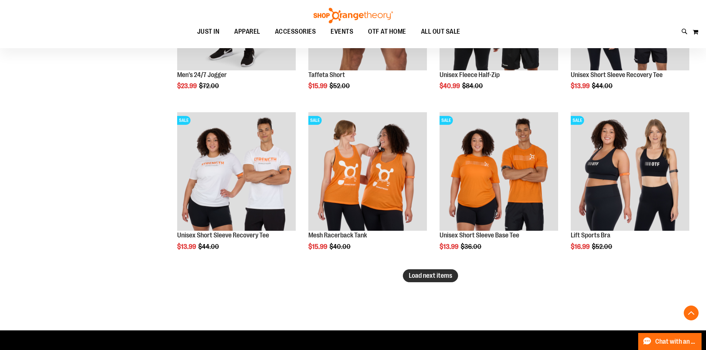
click at [429, 269] on button "Load next items" at bounding box center [430, 275] width 55 height 13
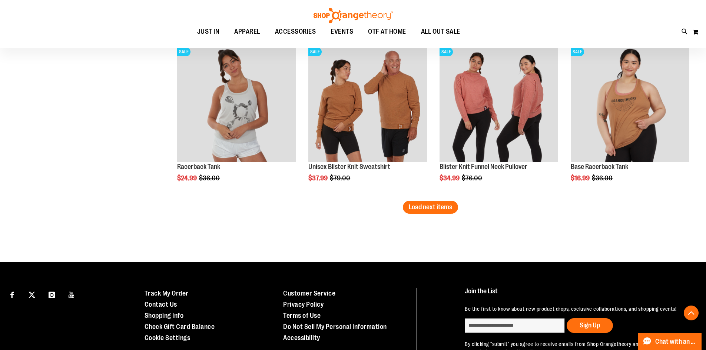
scroll to position [3325, 0]
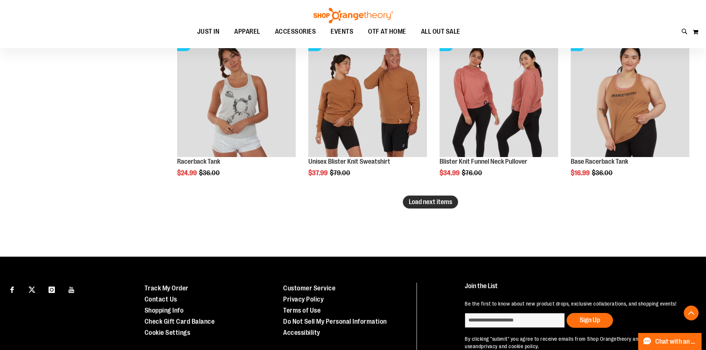
click at [446, 203] on span "Load next items" at bounding box center [430, 201] width 43 height 7
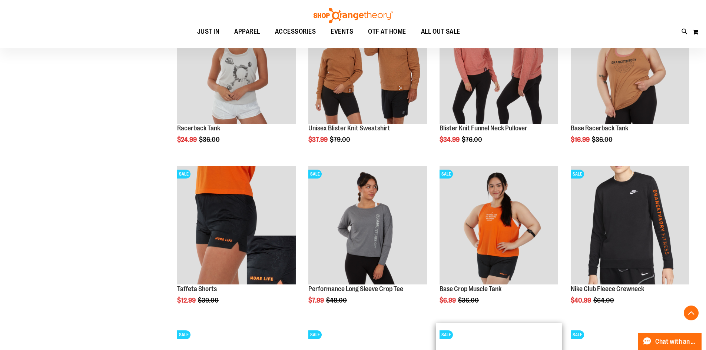
scroll to position [3399, 0]
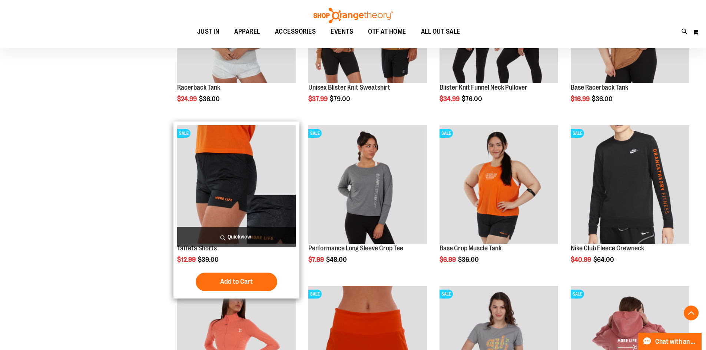
click at [219, 199] on img "product" at bounding box center [236, 184] width 119 height 119
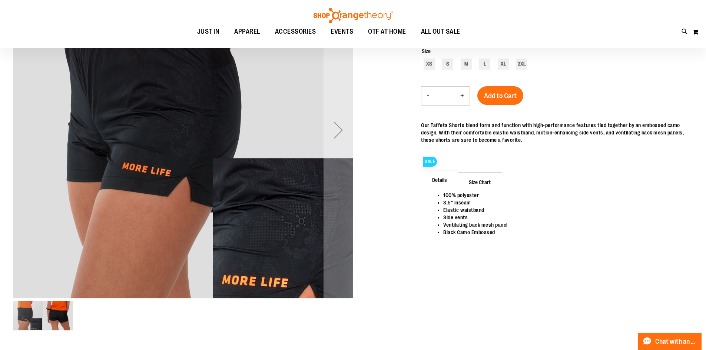
scroll to position [148, 0]
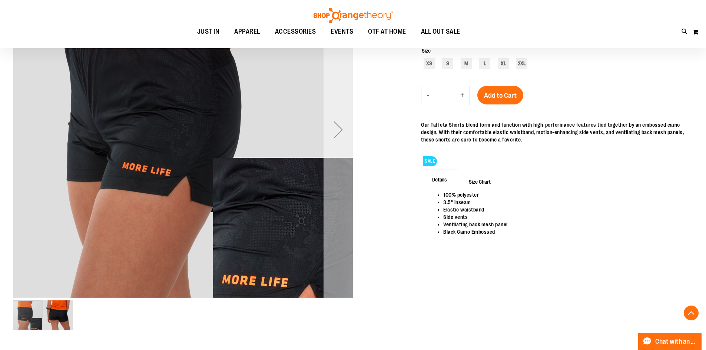
click at [337, 207] on div "Next" at bounding box center [338, 130] width 30 height 340
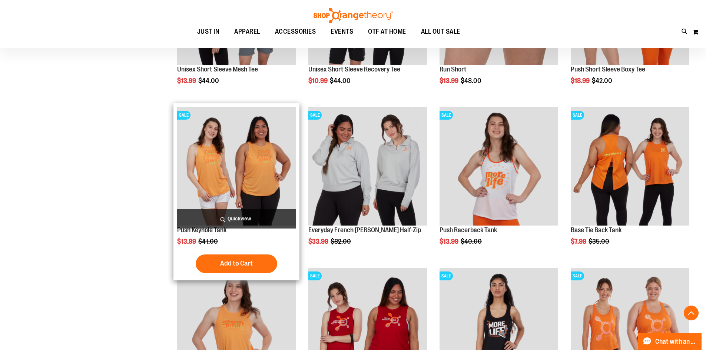
scroll to position [706, 0]
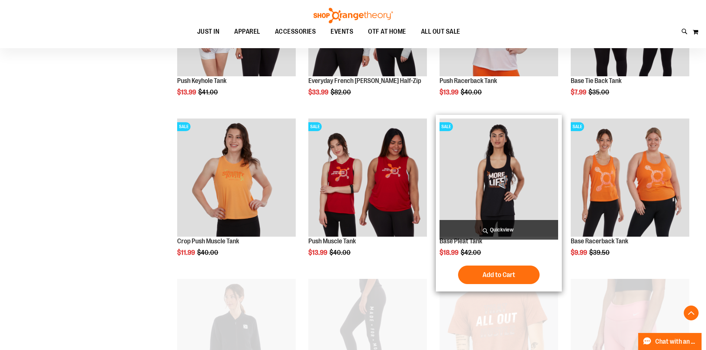
scroll to position [743, 0]
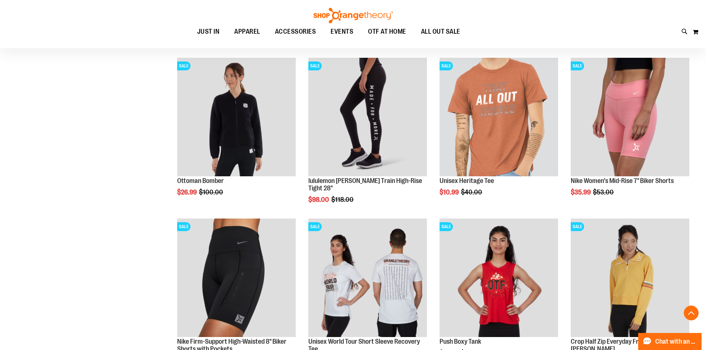
scroll to position [1150, 0]
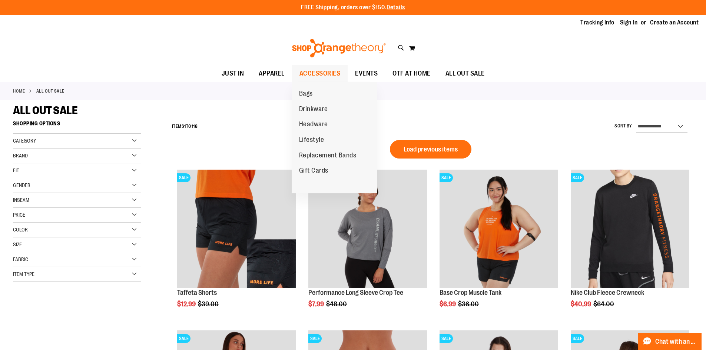
click at [340, 72] on span "ACCESSORIES" at bounding box center [319, 73] width 41 height 17
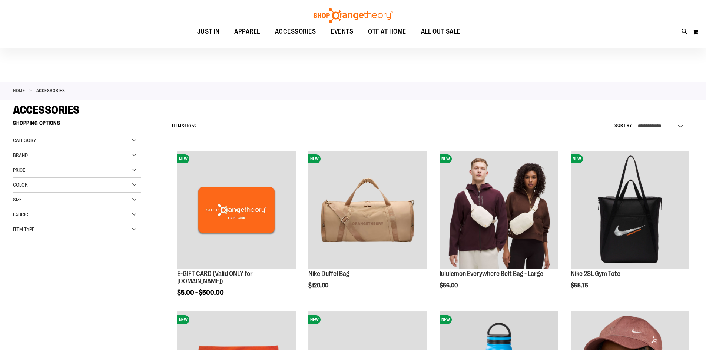
scroll to position [37, 0]
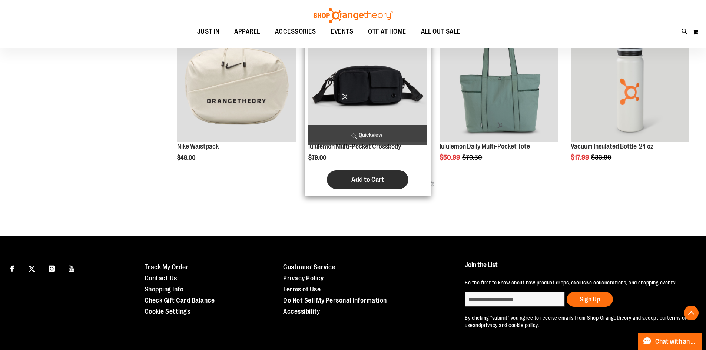
scroll to position [370, 0]
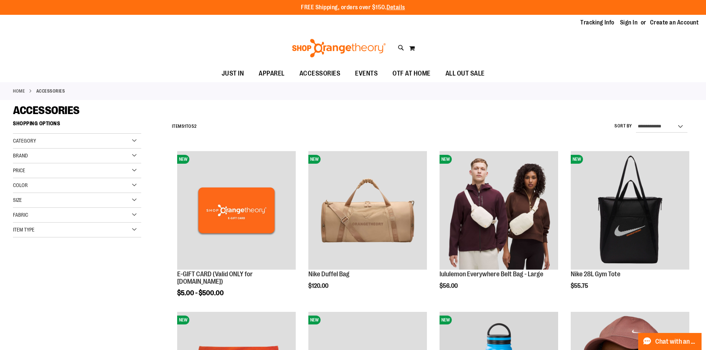
click at [49, 235] on div "Item Type" at bounding box center [77, 230] width 128 height 15
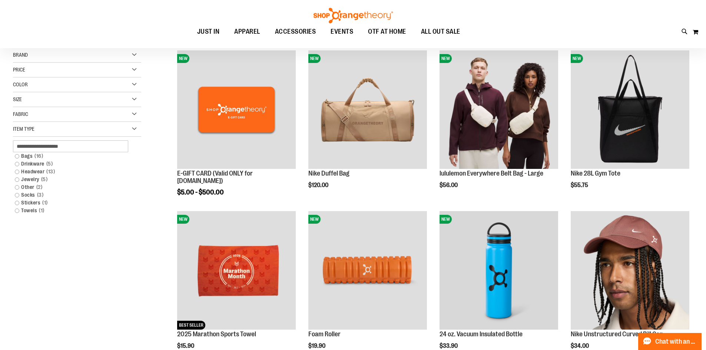
scroll to position [37, 0]
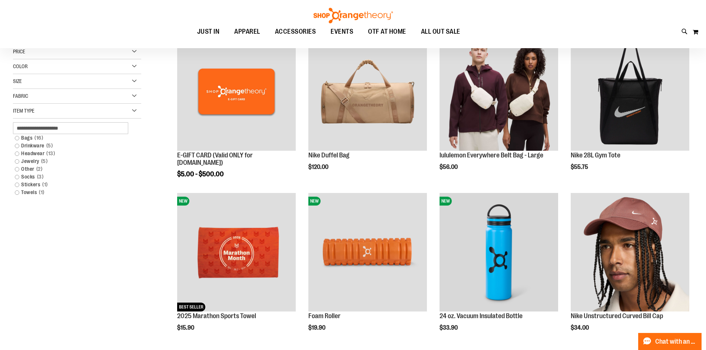
click at [34, 113] on span "Item Type" at bounding box center [23, 111] width 21 height 6
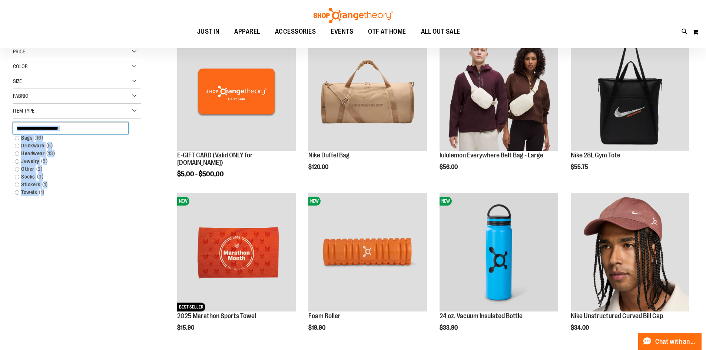
click at [43, 125] on input "text" at bounding box center [70, 128] width 115 height 12
type input "**********"
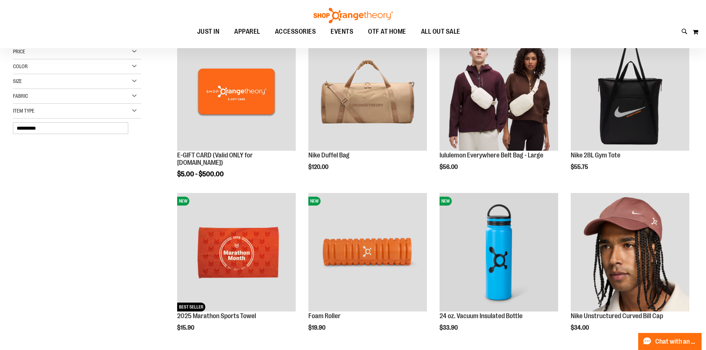
click at [89, 154] on div at bounding box center [83, 160] width 141 height 15
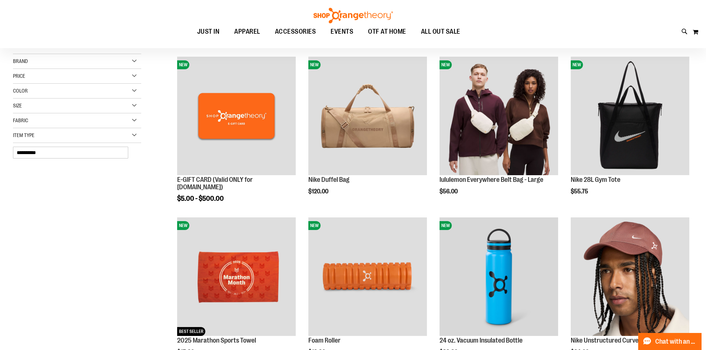
scroll to position [0, 0]
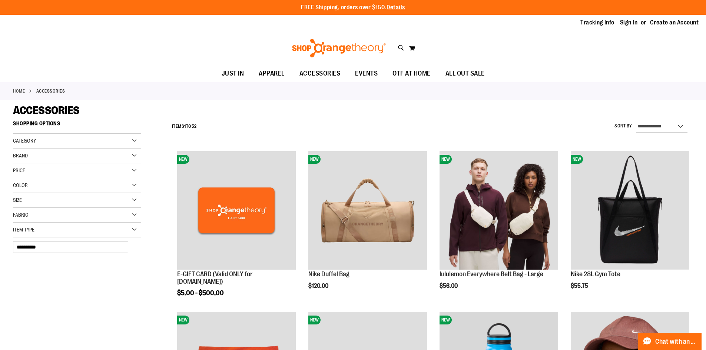
click at [63, 223] on div "Item Type" at bounding box center [77, 230] width 128 height 15
click at [63, 224] on div "Item Type" at bounding box center [77, 230] width 128 height 15
click at [666, 21] on link "Create an Account" at bounding box center [674, 23] width 49 height 8
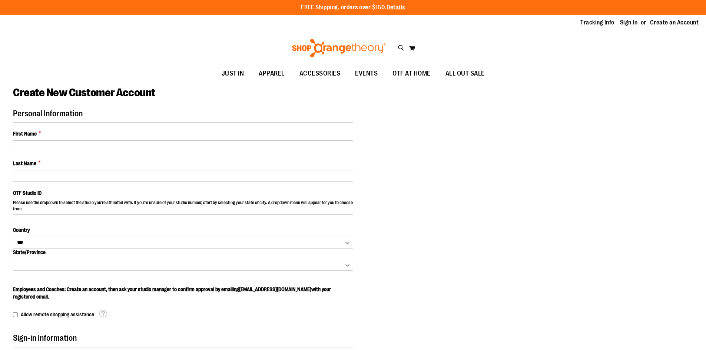
select select "***"
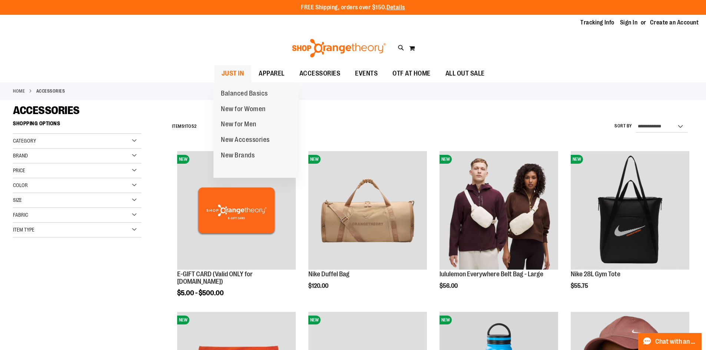
click at [225, 72] on span "JUST IN" at bounding box center [232, 73] width 23 height 17
click at [249, 107] on span "New for Women" at bounding box center [243, 109] width 45 height 9
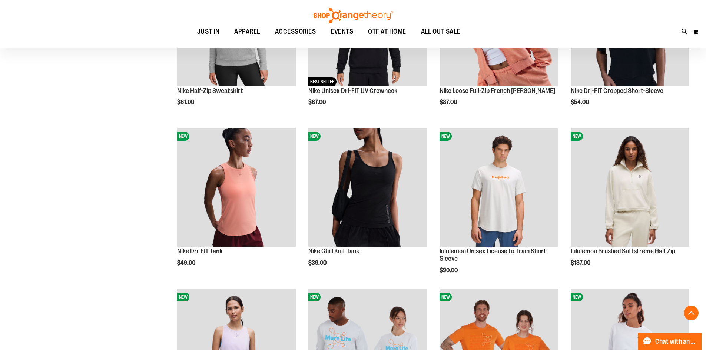
scroll to position [518, 0]
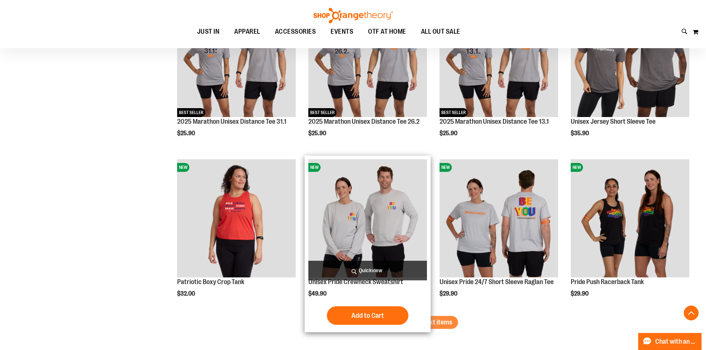
scroll to position [1370, 0]
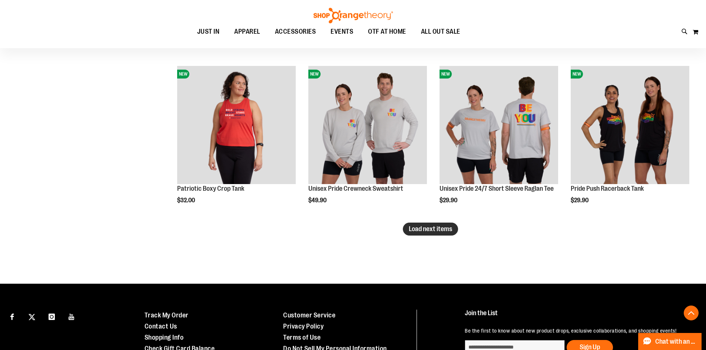
click at [450, 231] on span "Load next items" at bounding box center [430, 228] width 43 height 7
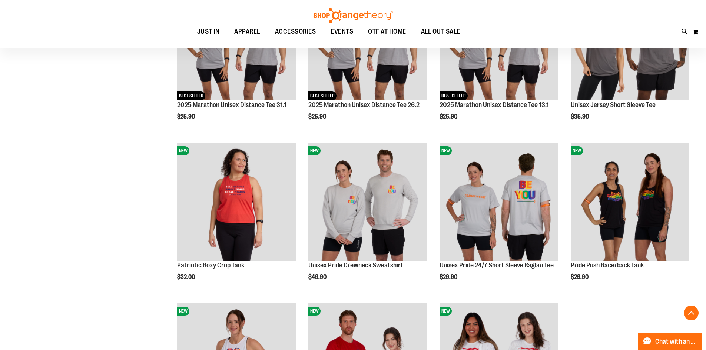
scroll to position [1256, 0]
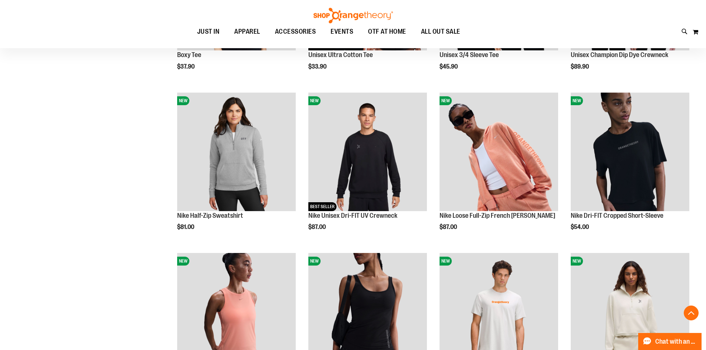
scroll to position [293, 0]
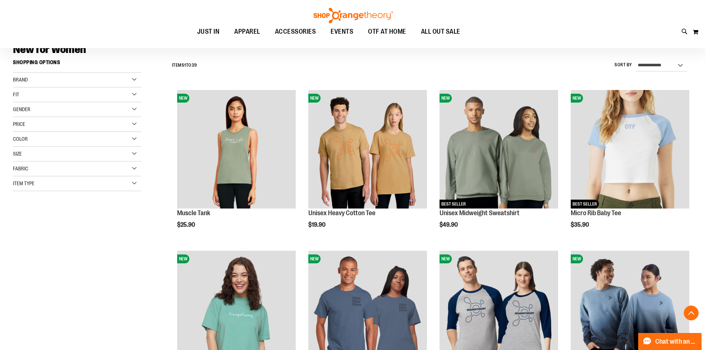
scroll to position [185, 0]
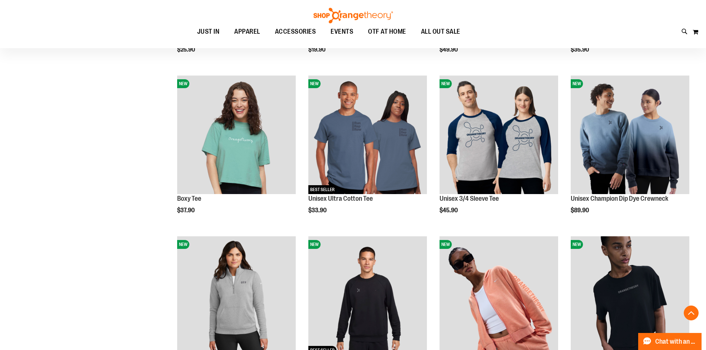
scroll to position [370, 0]
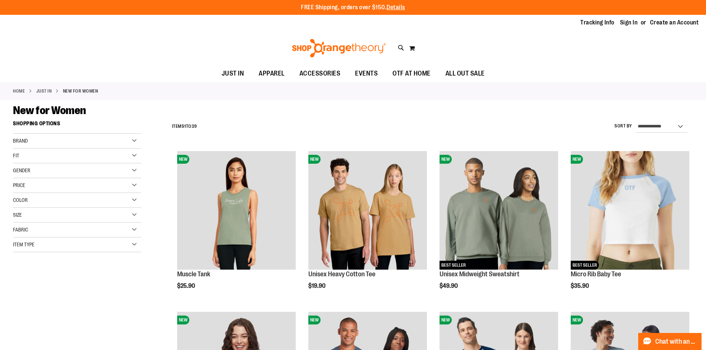
click at [401, 48] on icon at bounding box center [401, 48] width 6 height 9
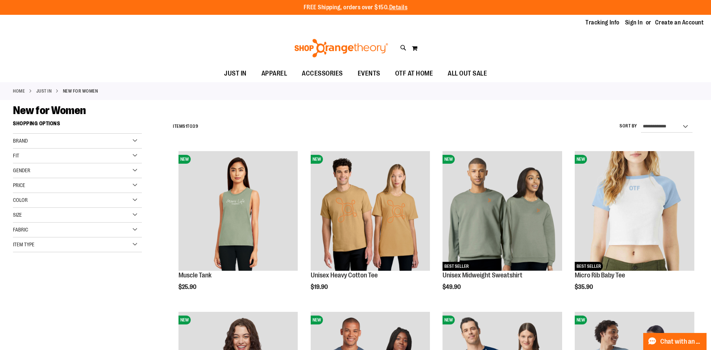
click at [216, 93] on span "$31.90" at bounding box center [174, 93] width 102 height 7
type input "**********"
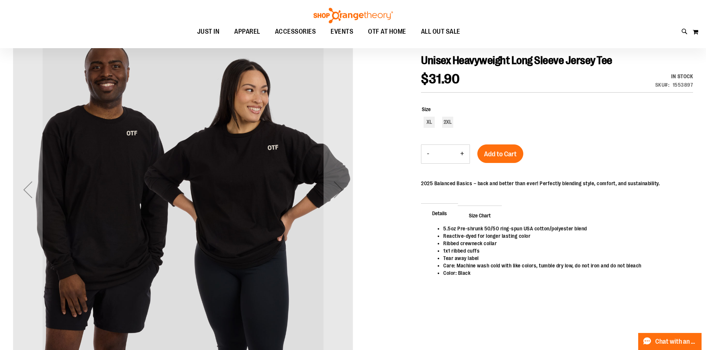
scroll to position [111, 0]
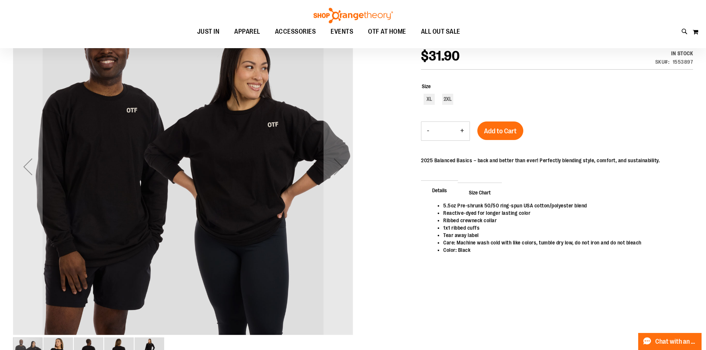
drag, startPoint x: 314, startPoint y: 192, endPoint x: 331, endPoint y: 204, distance: 20.4
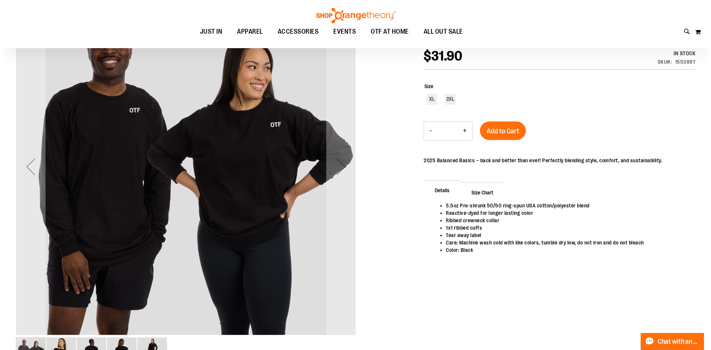
scroll to position [0, 0]
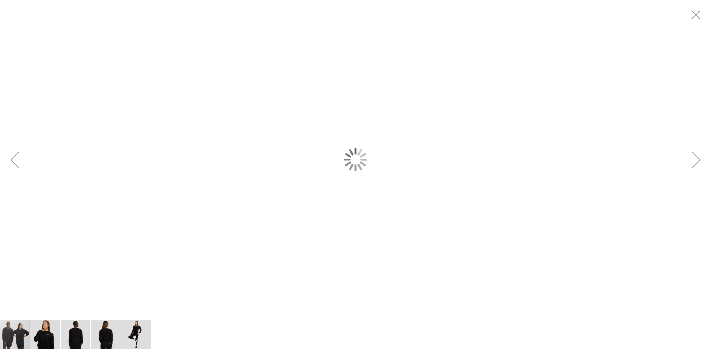
click at [333, 206] on div "carousel" at bounding box center [355, 159] width 711 height 319
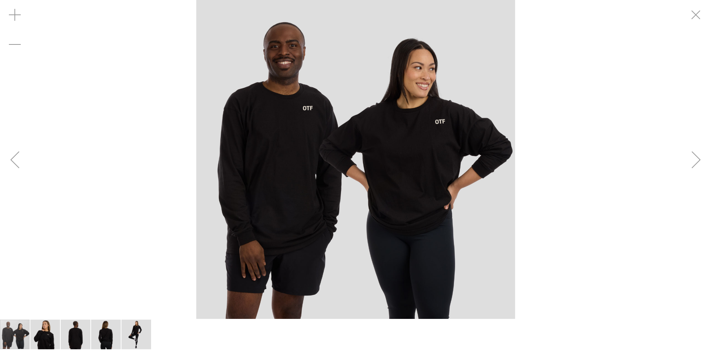
click at [705, 152] on div "Next" at bounding box center [697, 160] width 30 height 30
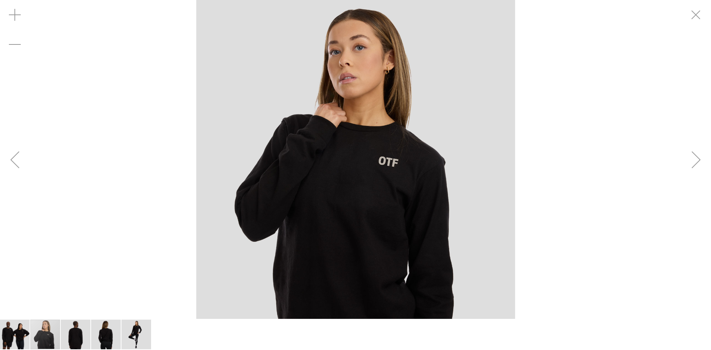
click at [703, 152] on div "Next" at bounding box center [697, 160] width 30 height 30
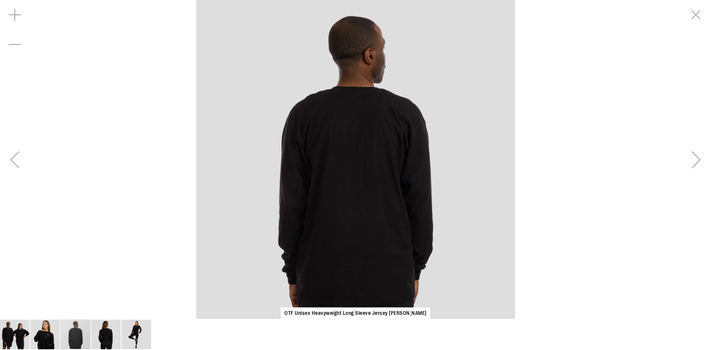
click at [703, 155] on div "Next" at bounding box center [697, 160] width 30 height 30
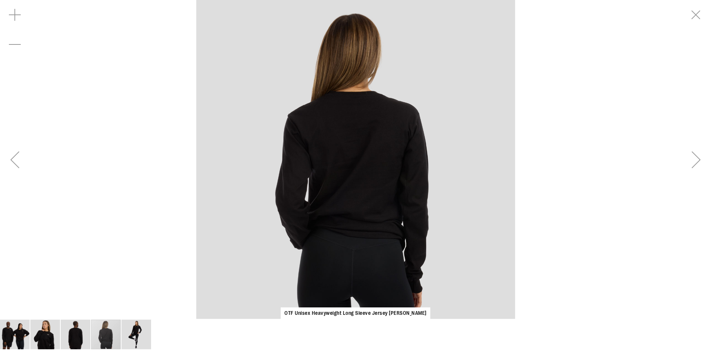
click at [703, 155] on div "Next" at bounding box center [697, 160] width 30 height 30
